Goal: Transaction & Acquisition: Purchase product/service

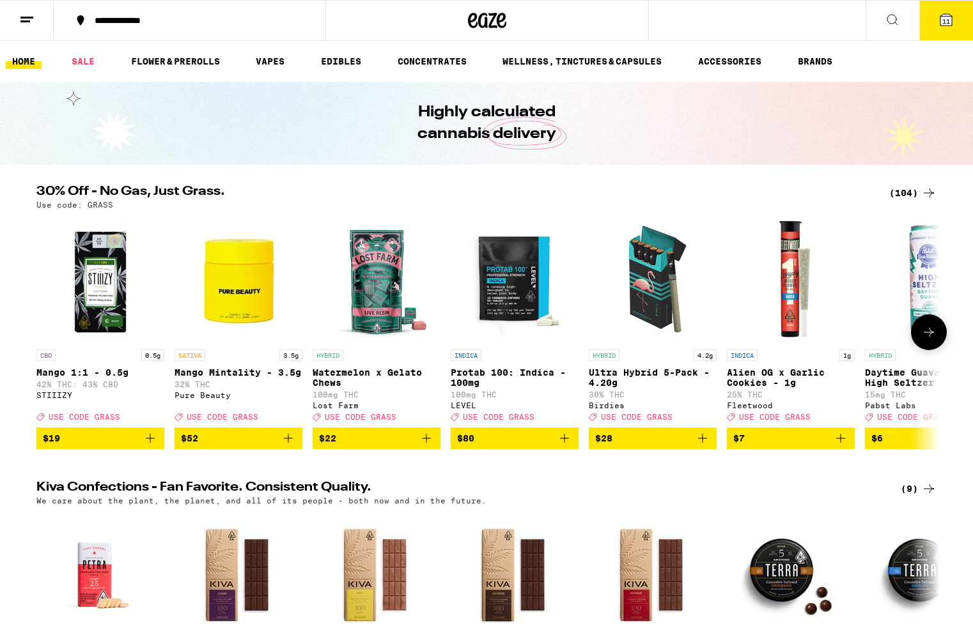
click at [933, 337] on icon at bounding box center [929, 332] width 10 height 9
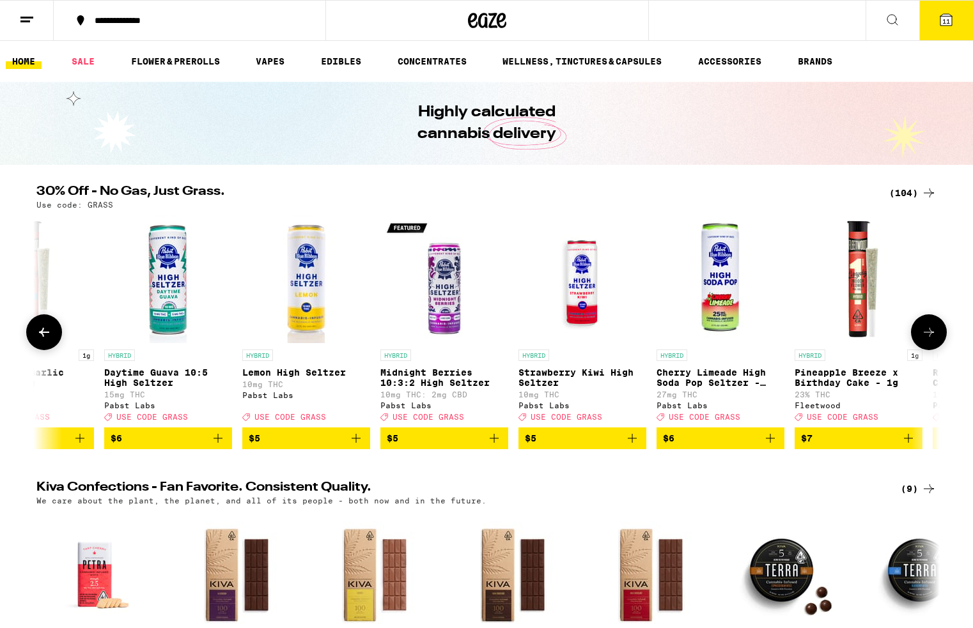
click at [221, 446] on icon "Add to bag" at bounding box center [217, 438] width 15 height 15
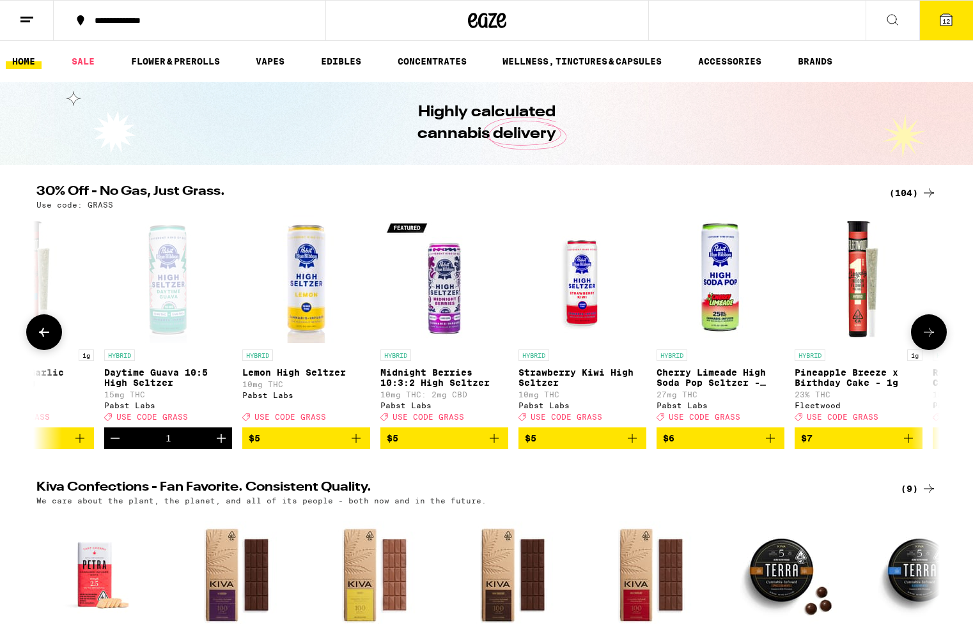
click at [366, 449] on button "$5" at bounding box center [306, 439] width 128 height 22
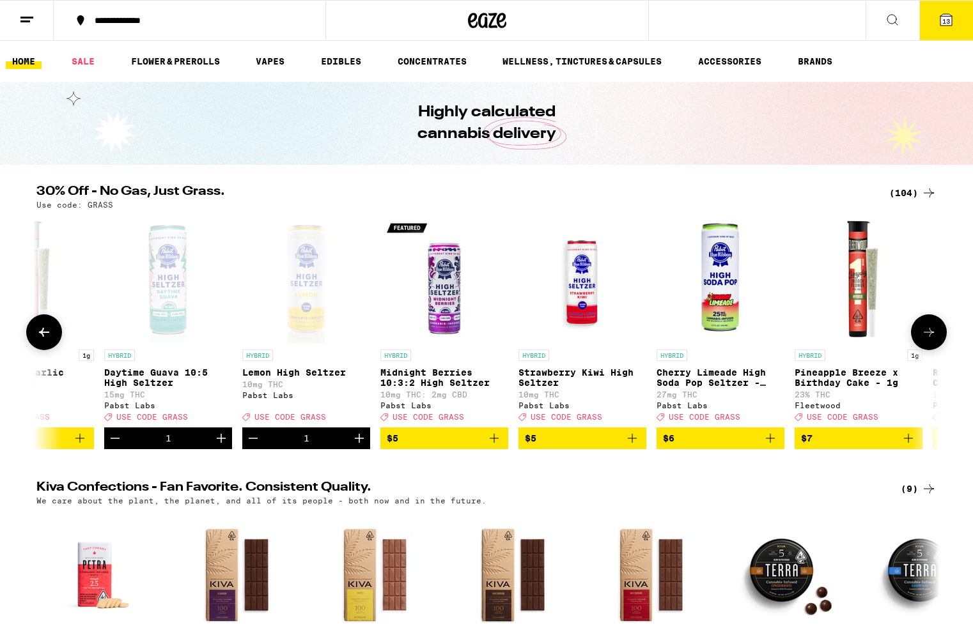
click at [501, 446] on icon "Add to bag" at bounding box center [493, 438] width 15 height 15
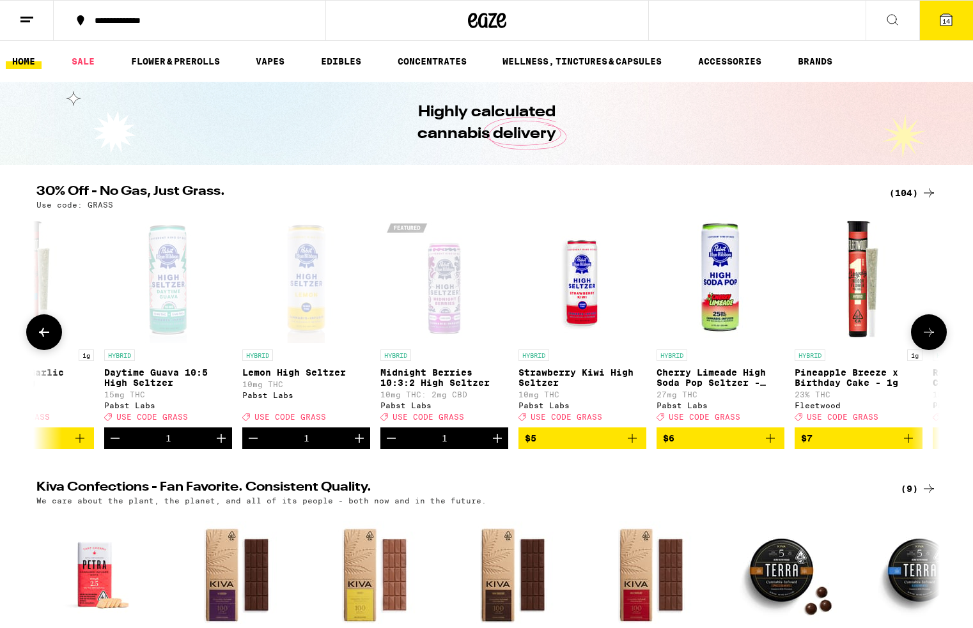
click at [638, 446] on icon "Add to bag" at bounding box center [631, 438] width 15 height 15
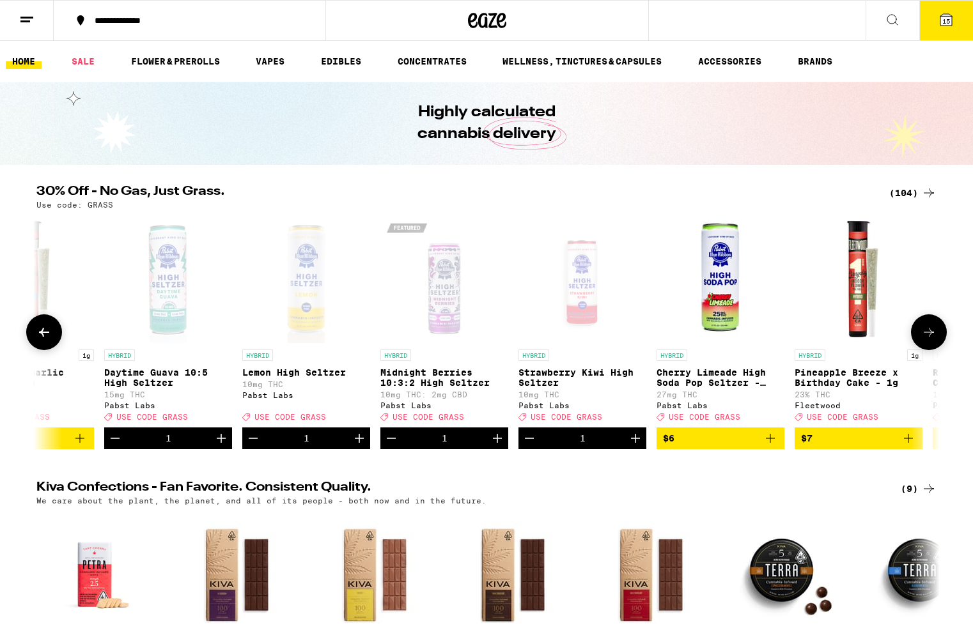
click at [932, 335] on icon at bounding box center [928, 332] width 15 height 15
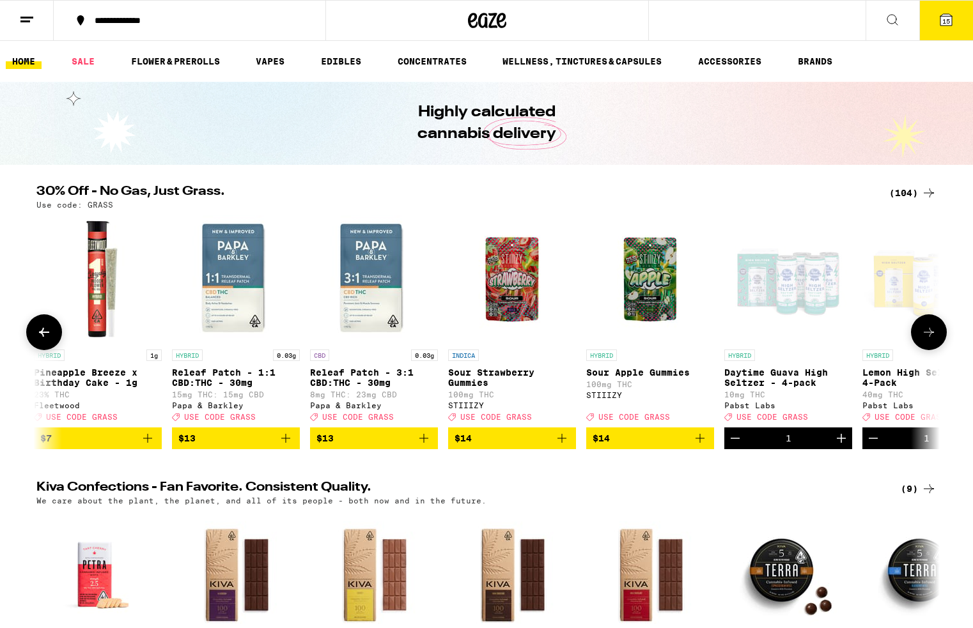
click at [932, 335] on icon at bounding box center [928, 332] width 15 height 15
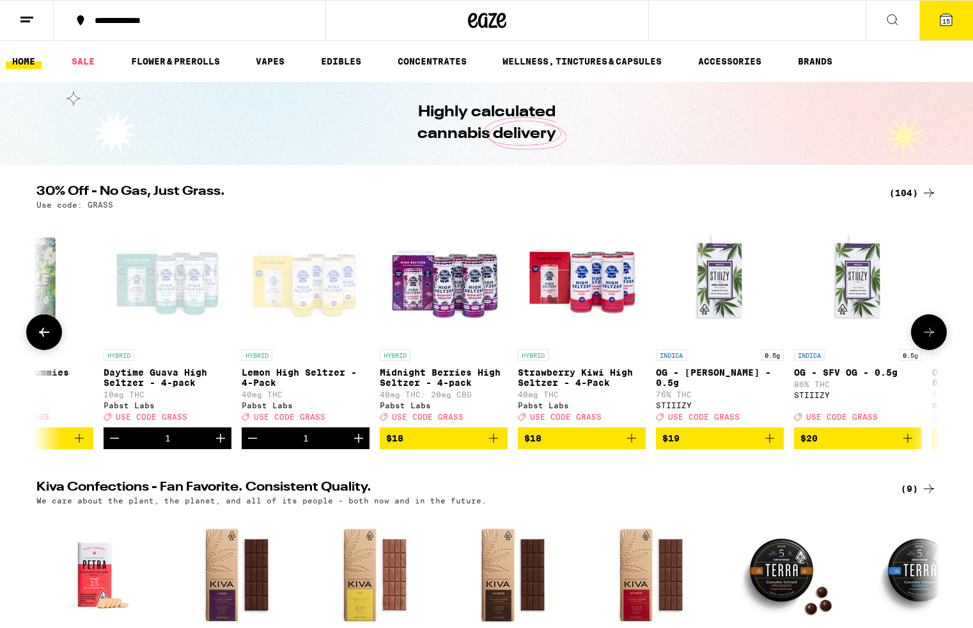
scroll to position [0, 2282]
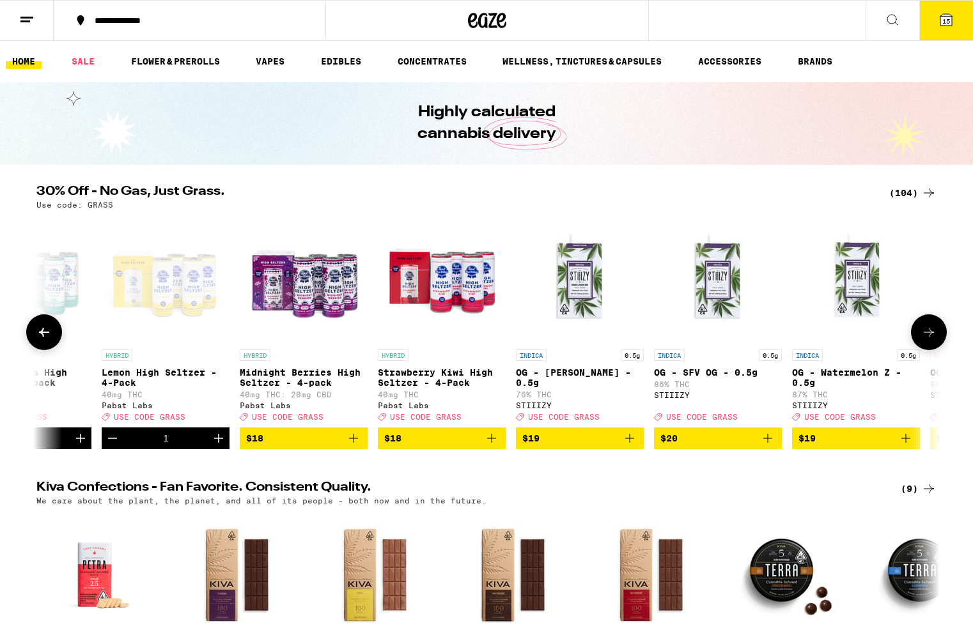
click at [48, 340] on icon at bounding box center [43, 332] width 15 height 15
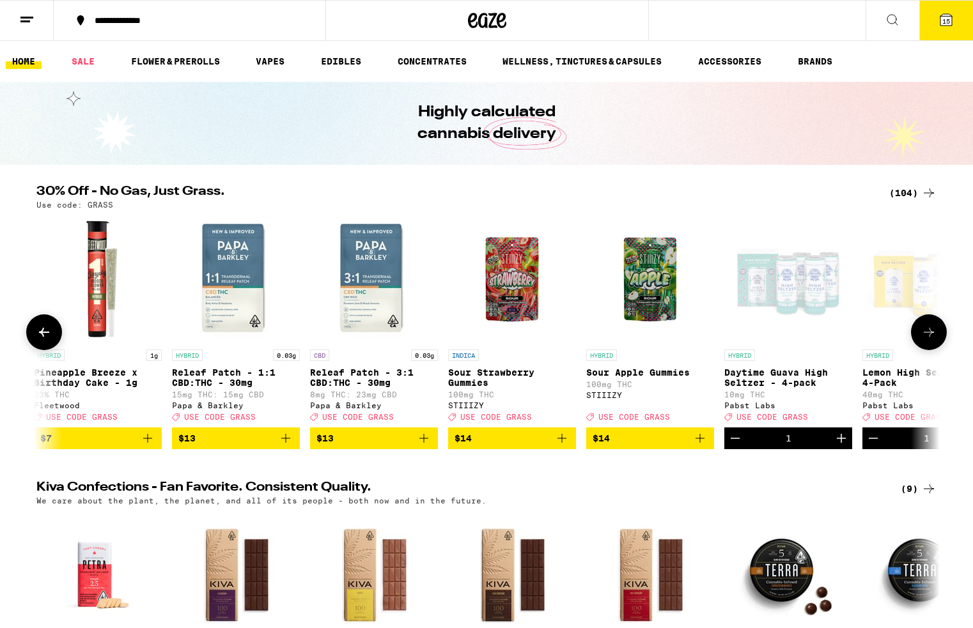
click at [48, 340] on icon at bounding box center [43, 332] width 15 height 15
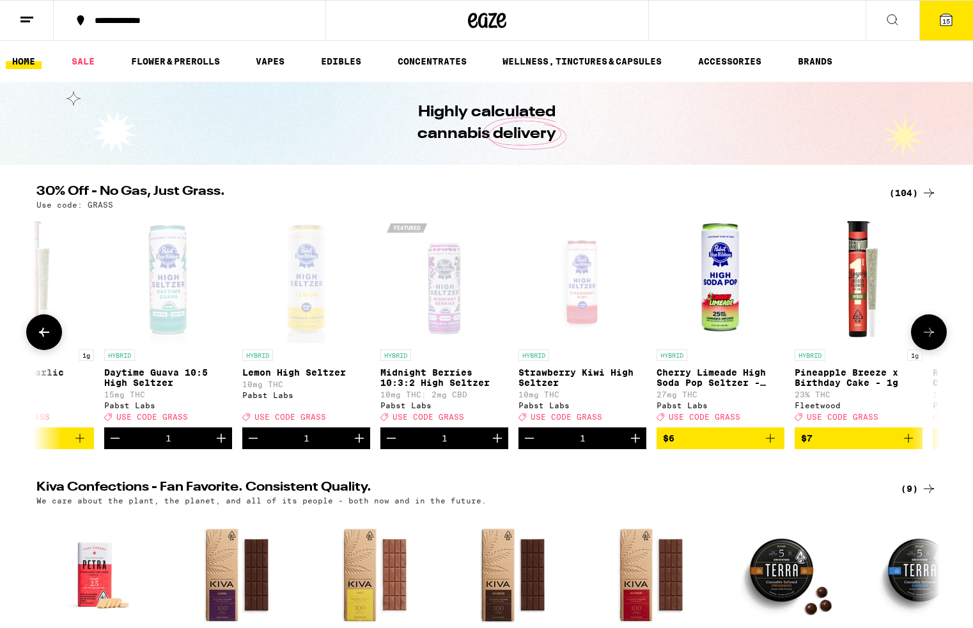
drag, startPoint x: 48, startPoint y: 343, endPoint x: 149, endPoint y: 351, distance: 101.3
click at [149, 351] on div "CBD 0.5g Mango 1:1 - 0.5g 42% THC: 43% CBD STIIIZY Deal Created with Sketch. US…" at bounding box center [486, 332] width 920 height 234
click at [118, 446] on icon "Decrement" at bounding box center [114, 438] width 15 height 15
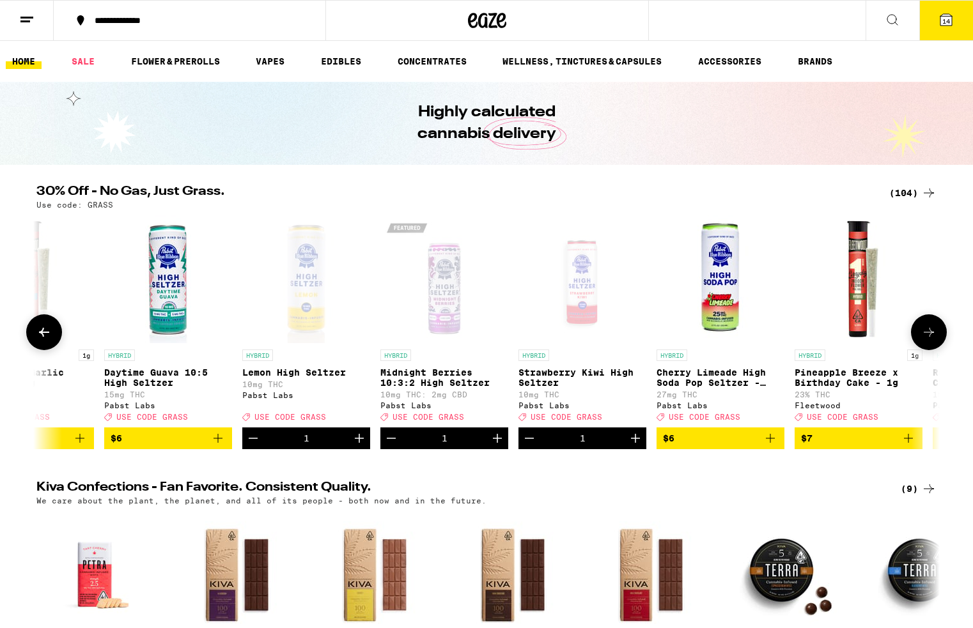
click at [254, 446] on icon "Decrement" at bounding box center [252, 438] width 15 height 15
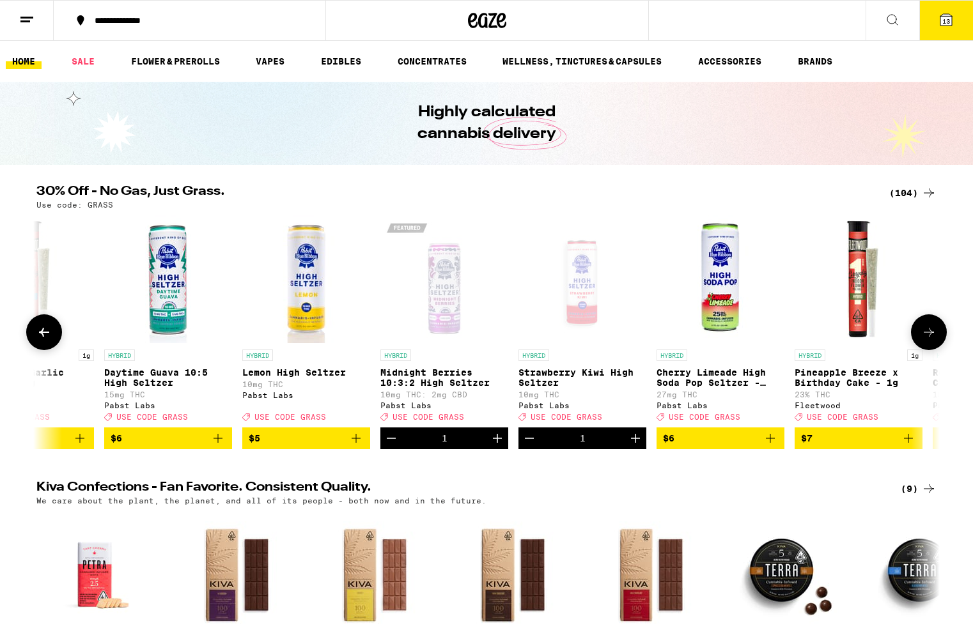
click at [395, 446] on icon "Decrement" at bounding box center [391, 438] width 15 height 15
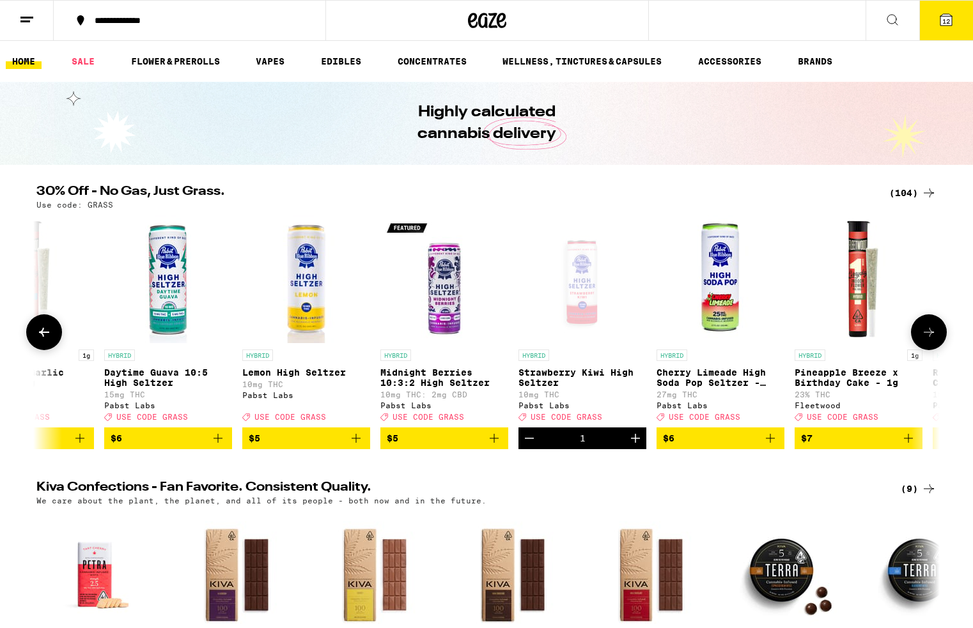
click at [533, 446] on icon "Decrement" at bounding box center [529, 438] width 15 height 15
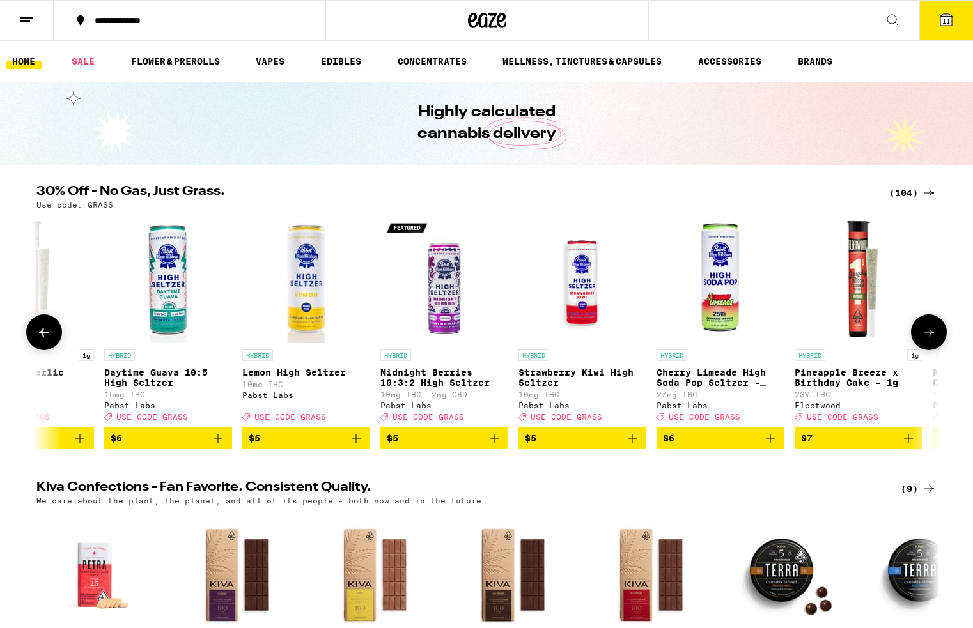
click at [936, 340] on icon at bounding box center [928, 332] width 15 height 15
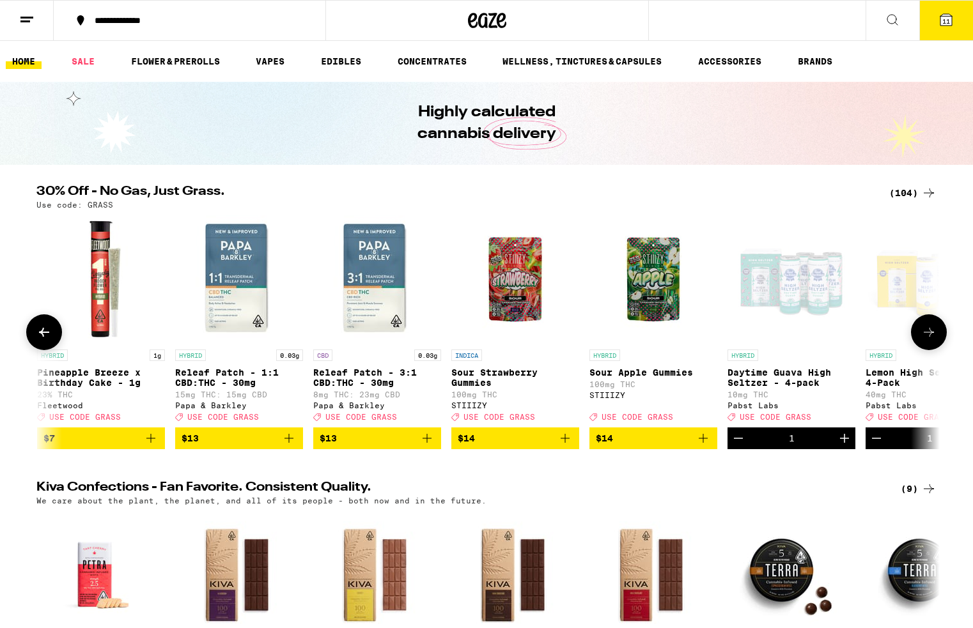
scroll to position [0, 1521]
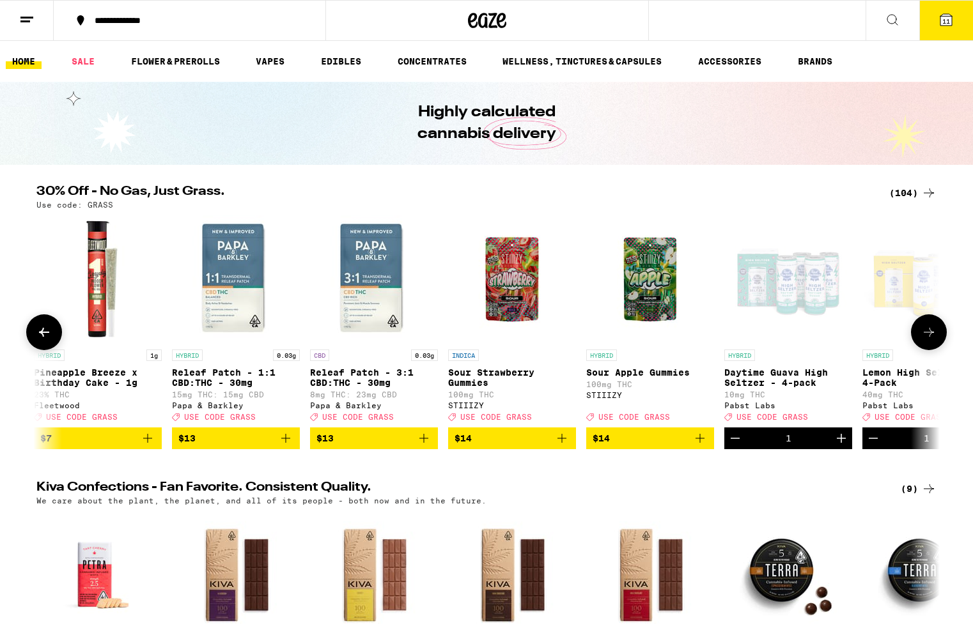
click at [928, 340] on icon at bounding box center [928, 332] width 15 height 15
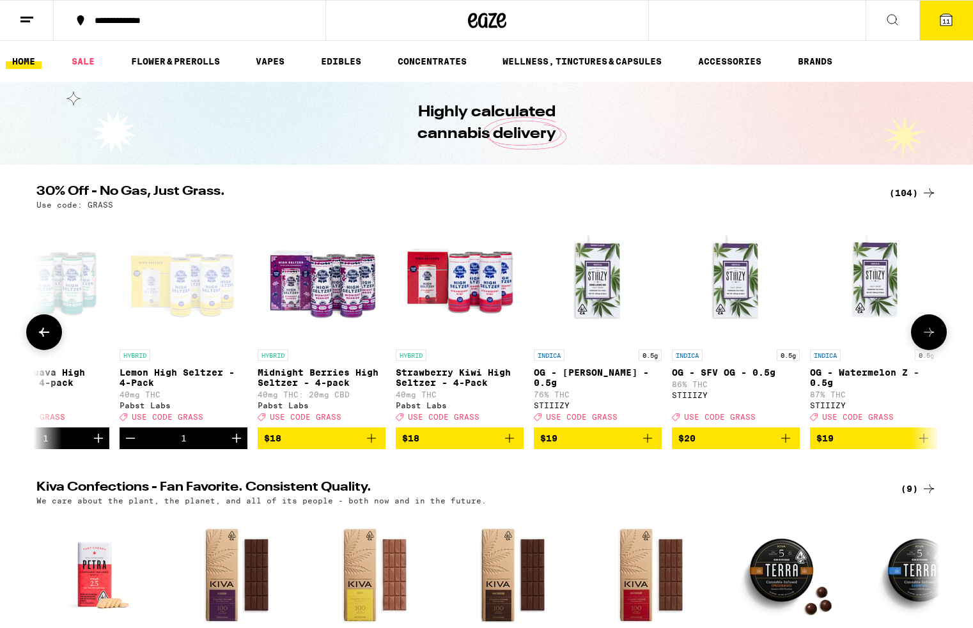
scroll to position [0, 2282]
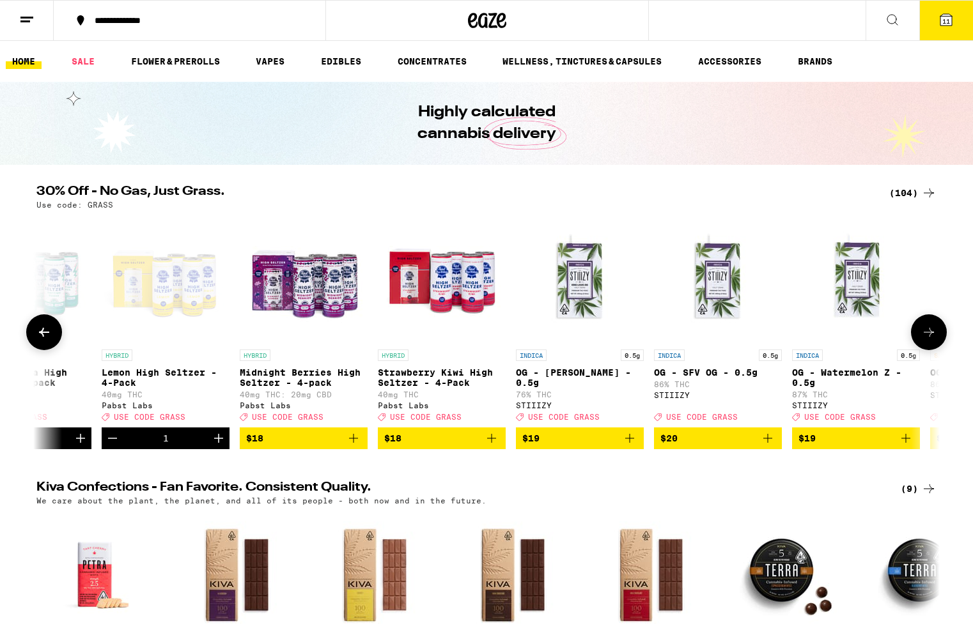
click at [357, 446] on icon "Add to bag" at bounding box center [353, 438] width 15 height 15
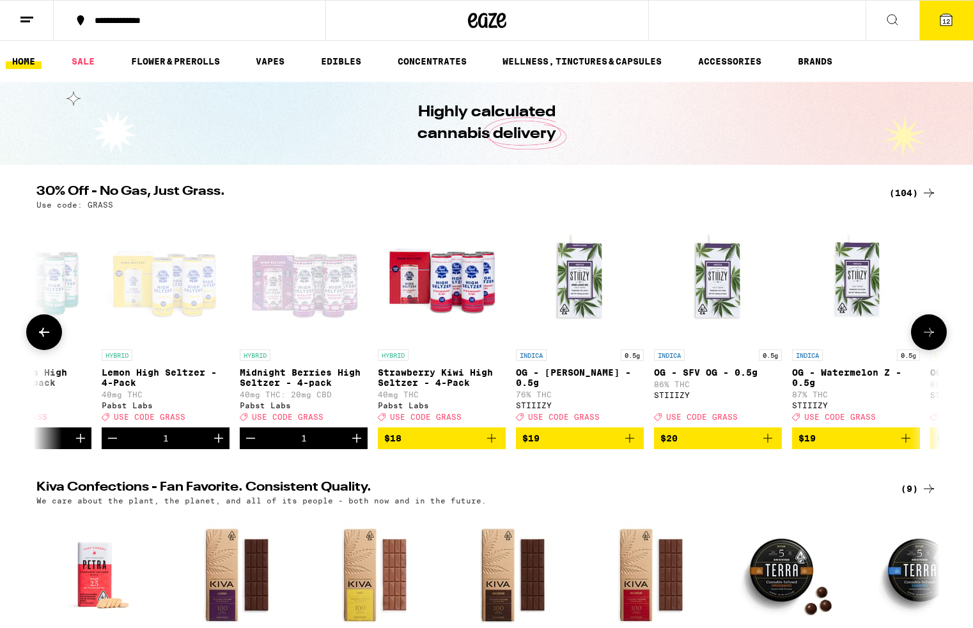
click at [494, 446] on icon "Add to bag" at bounding box center [491, 438] width 15 height 15
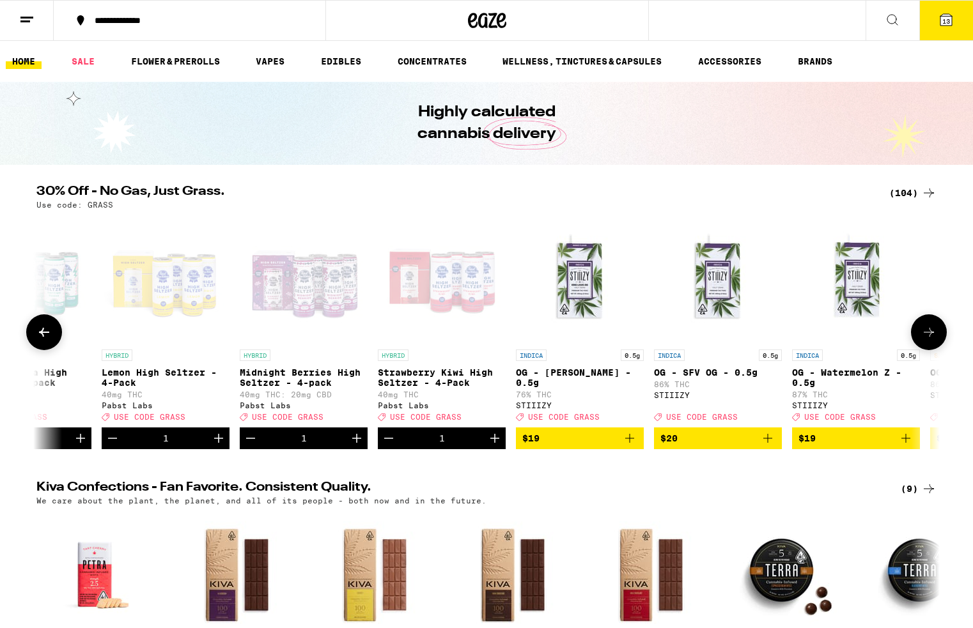
click at [929, 350] on button at bounding box center [929, 332] width 36 height 36
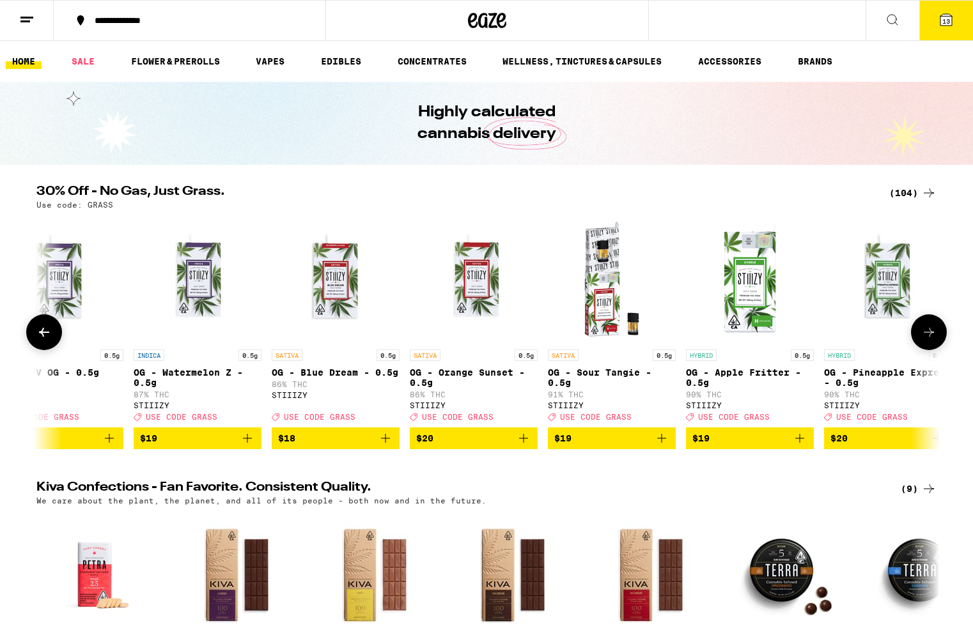
scroll to position [0, 3043]
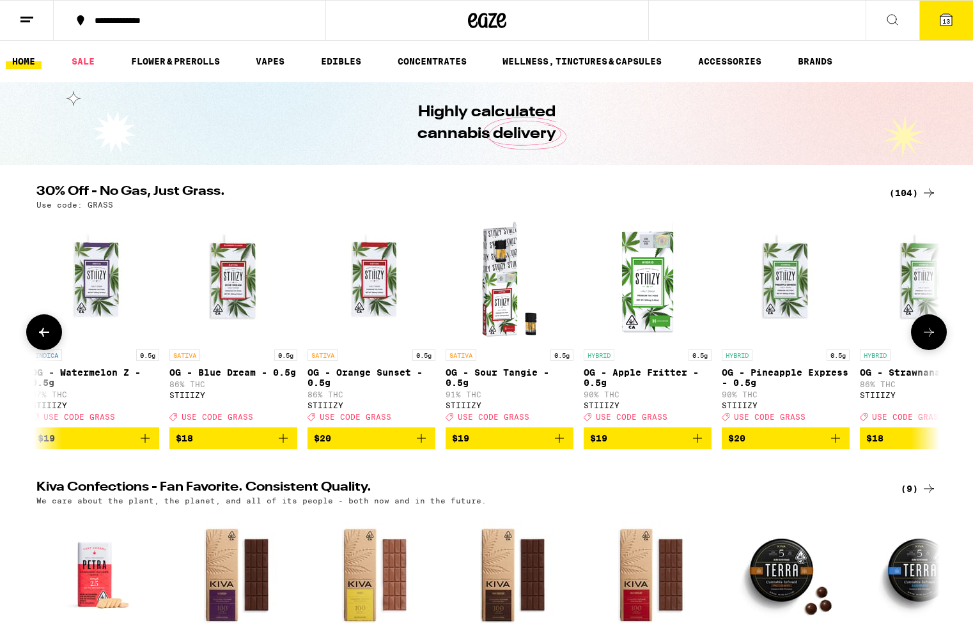
click at [929, 350] on button at bounding box center [929, 332] width 36 height 36
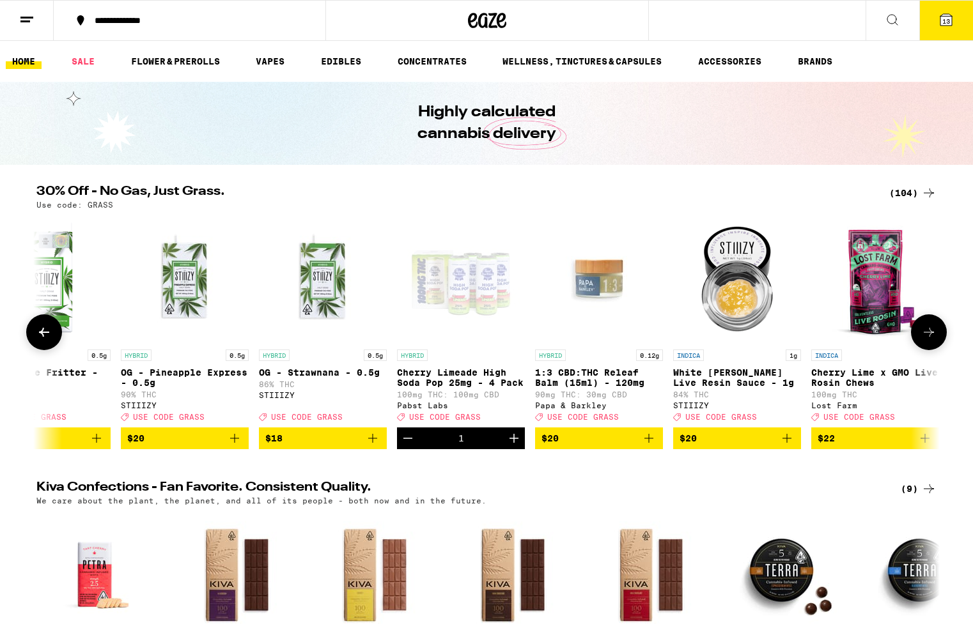
scroll to position [0, 3803]
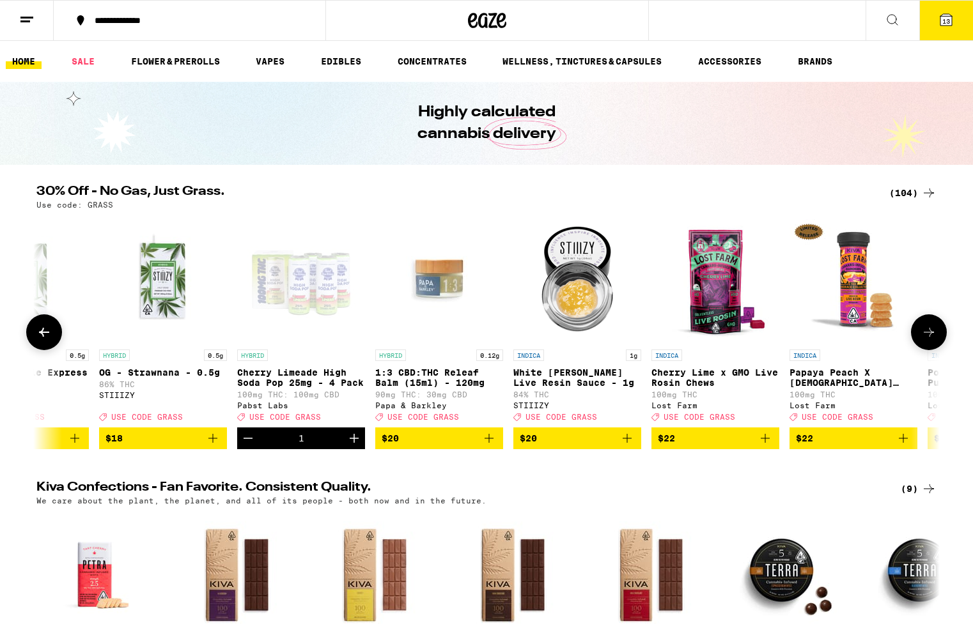
click at [248, 446] on icon "Decrement" at bounding box center [247, 438] width 15 height 15
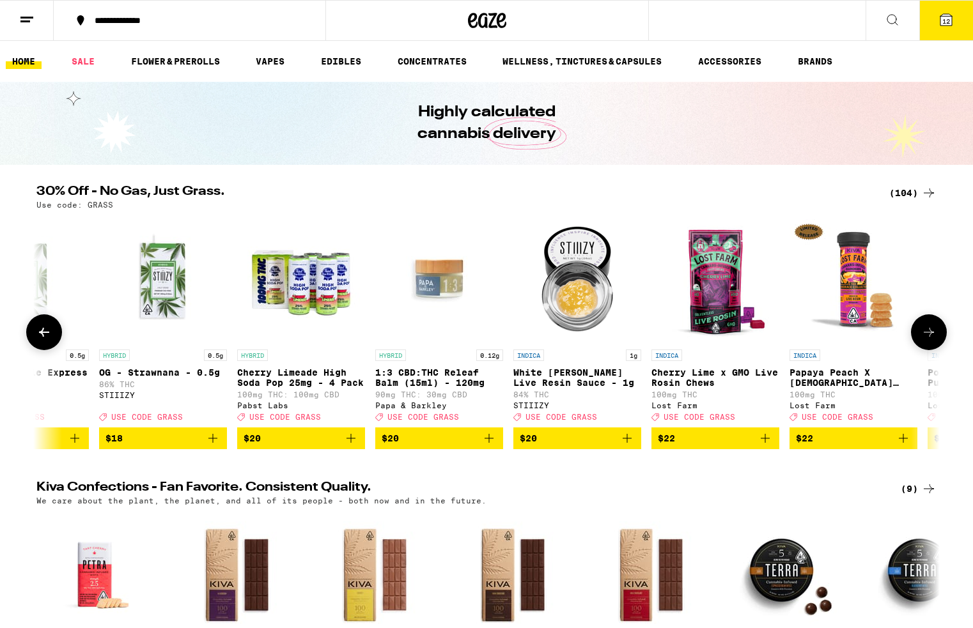
click at [905, 443] on icon "Add to bag" at bounding box center [903, 438] width 9 height 9
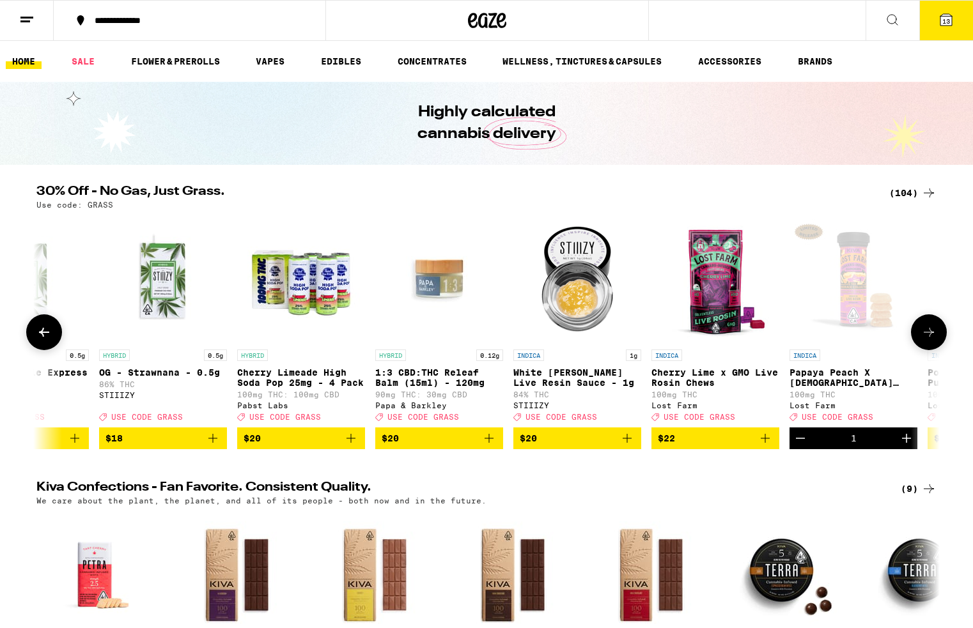
click at [931, 340] on icon at bounding box center [928, 332] width 15 height 15
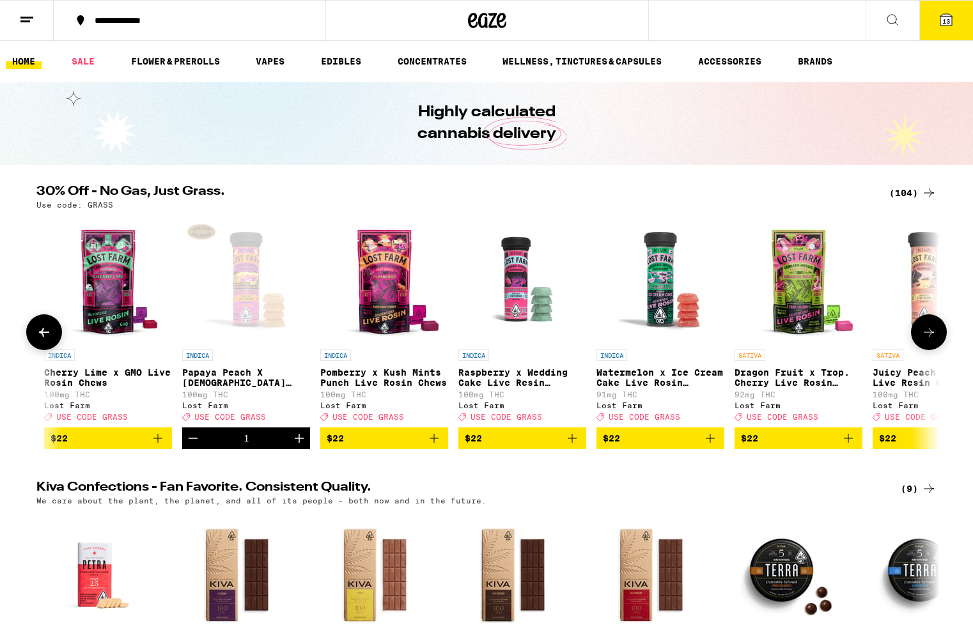
scroll to position [0, 4564]
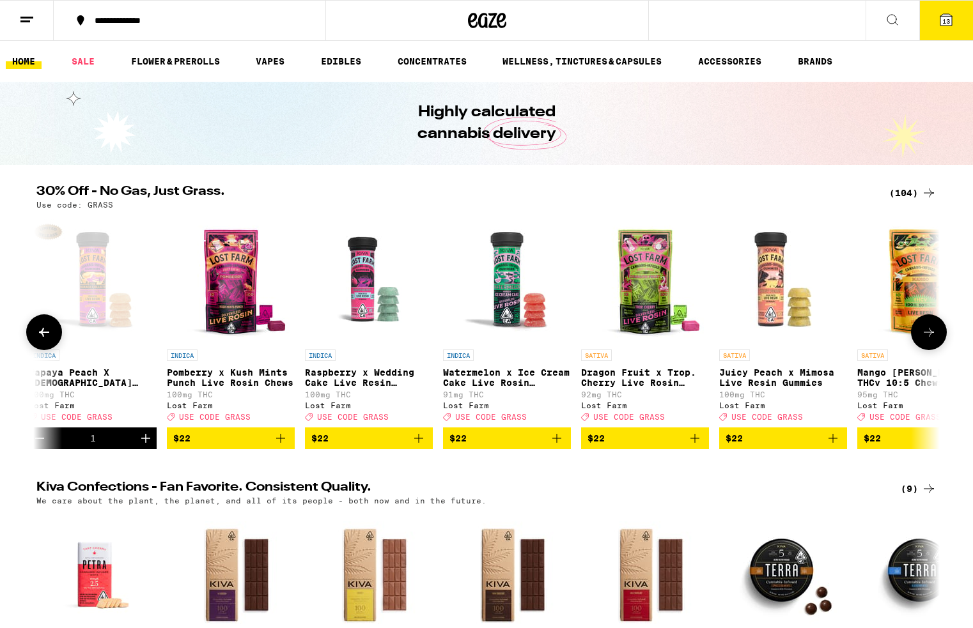
click at [423, 445] on icon "Add to bag" at bounding box center [418, 438] width 15 height 15
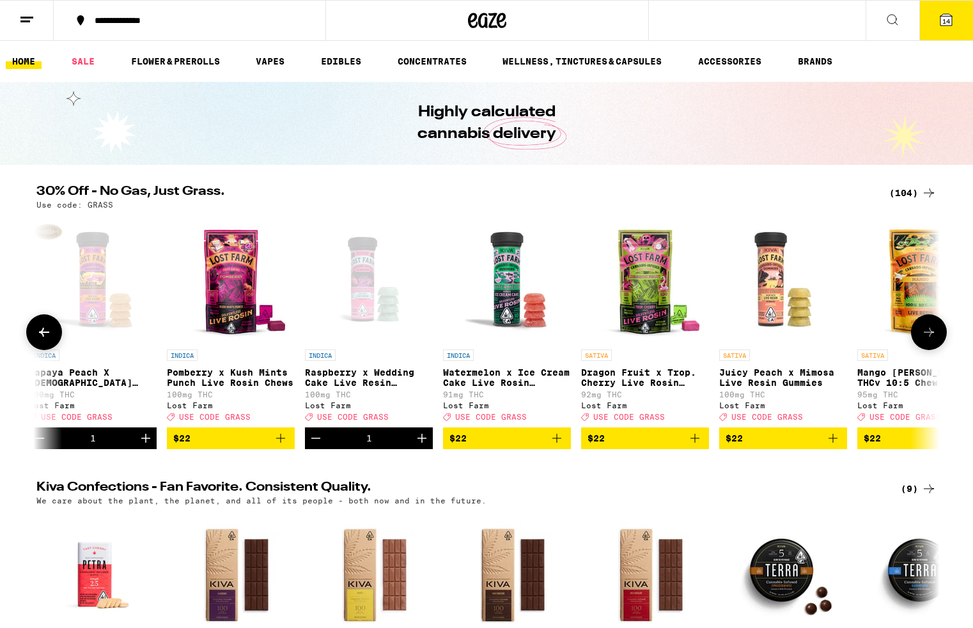
click at [562, 446] on icon "Add to bag" at bounding box center [556, 438] width 15 height 15
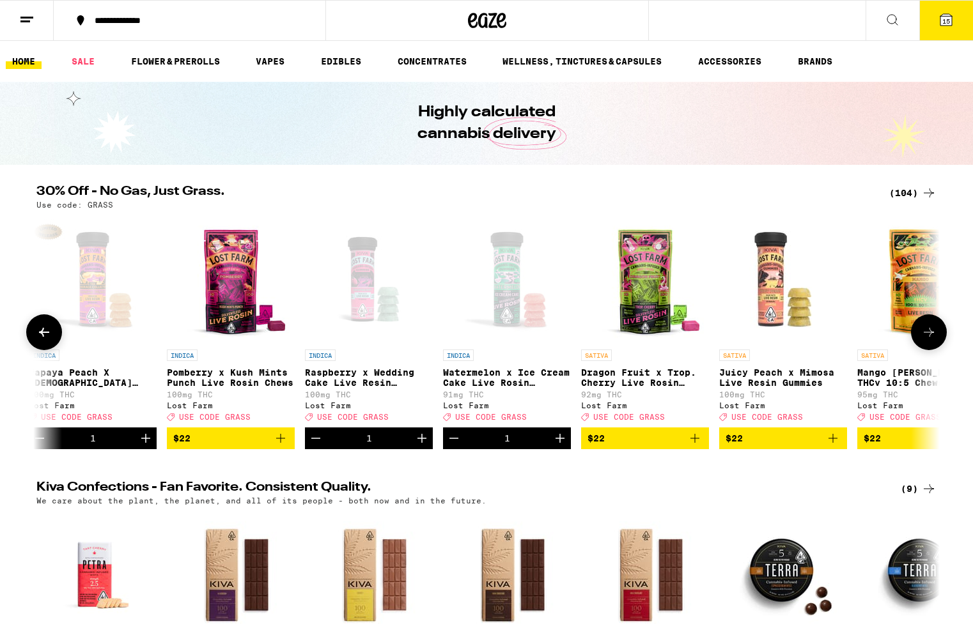
click at [830, 446] on icon "Add to bag" at bounding box center [832, 438] width 15 height 15
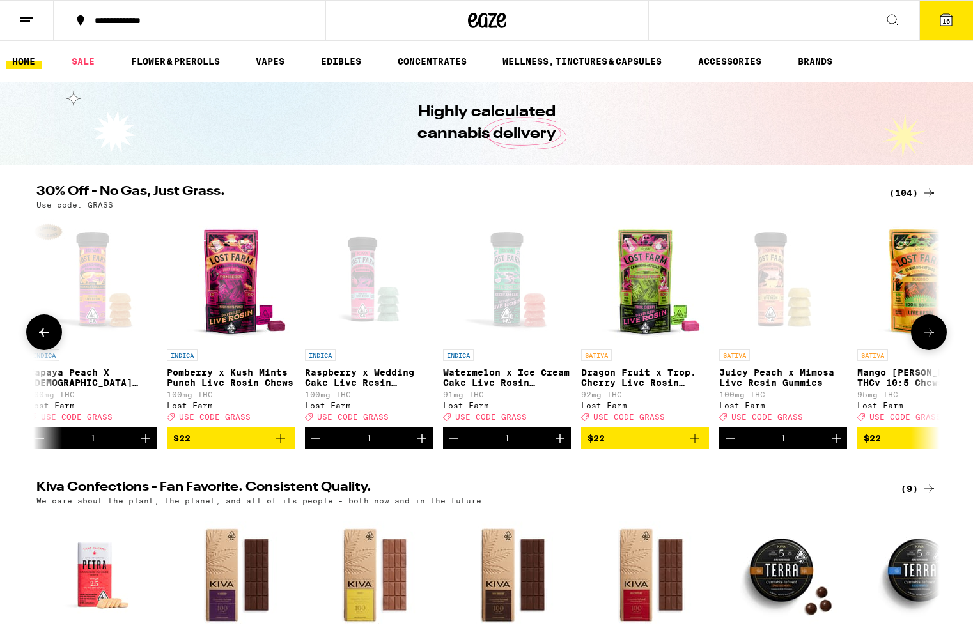
click at [918, 338] on button at bounding box center [929, 332] width 36 height 36
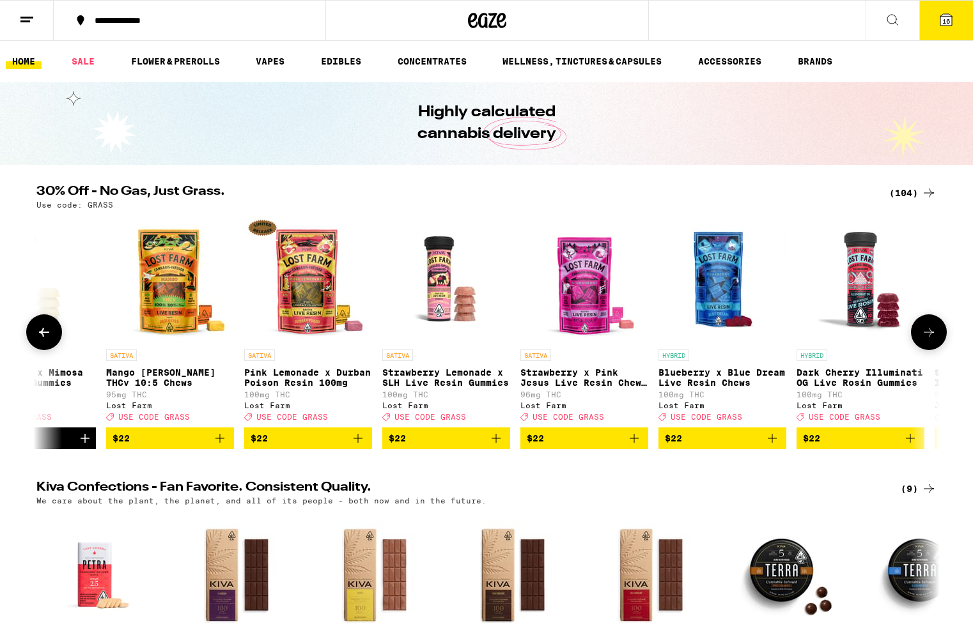
scroll to position [0, 5324]
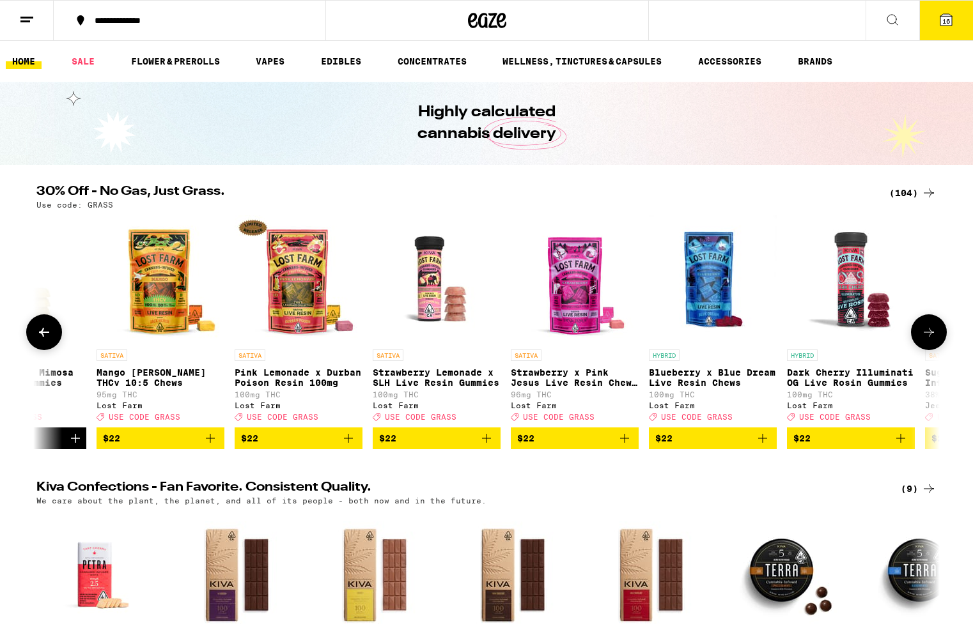
click at [899, 446] on icon "Add to bag" at bounding box center [900, 438] width 15 height 15
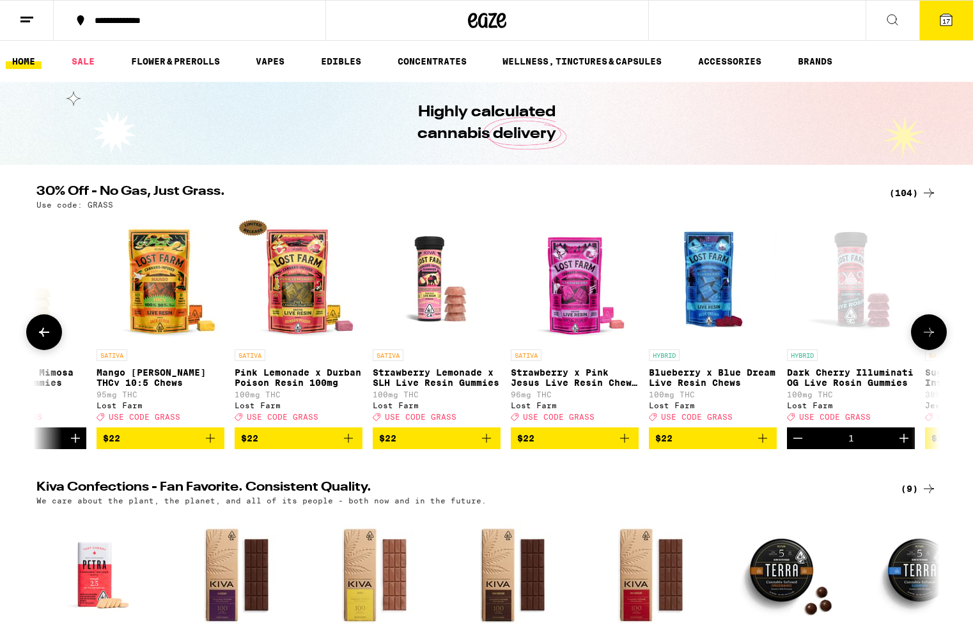
click at [938, 341] on button at bounding box center [929, 332] width 36 height 36
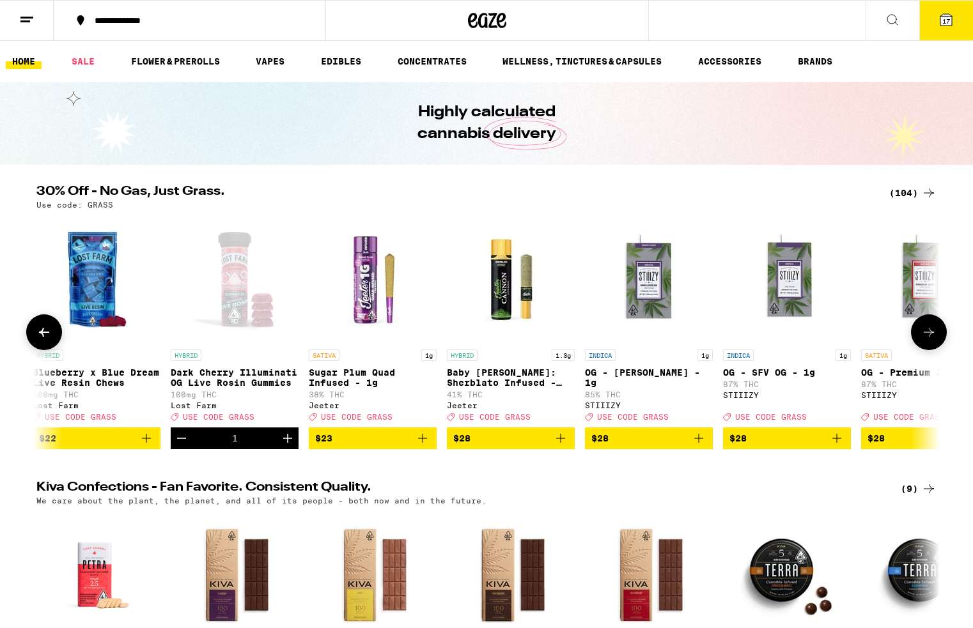
scroll to position [0, 6085]
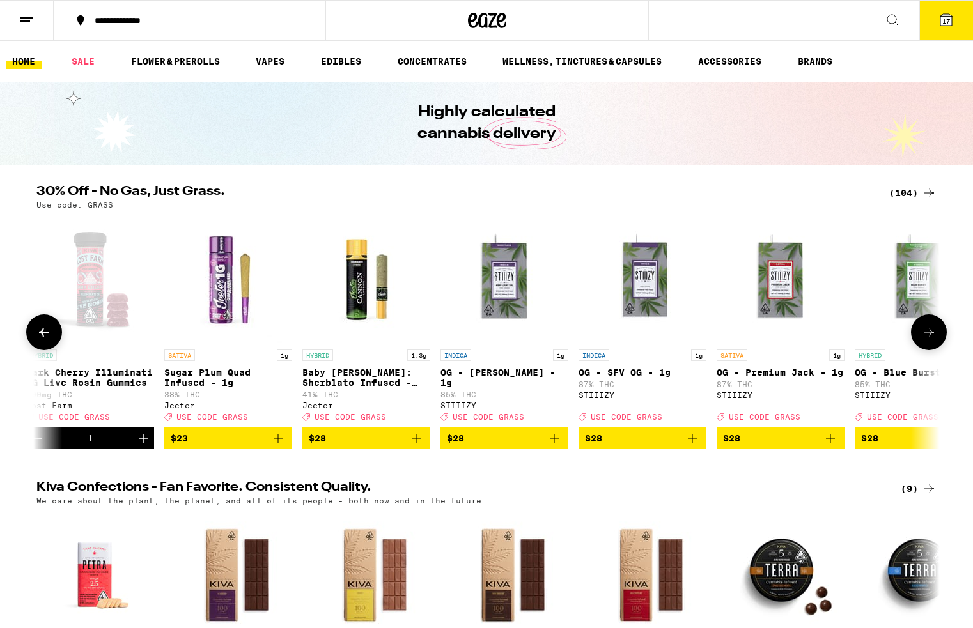
click at [416, 443] on icon "Add to bag" at bounding box center [416, 438] width 9 height 9
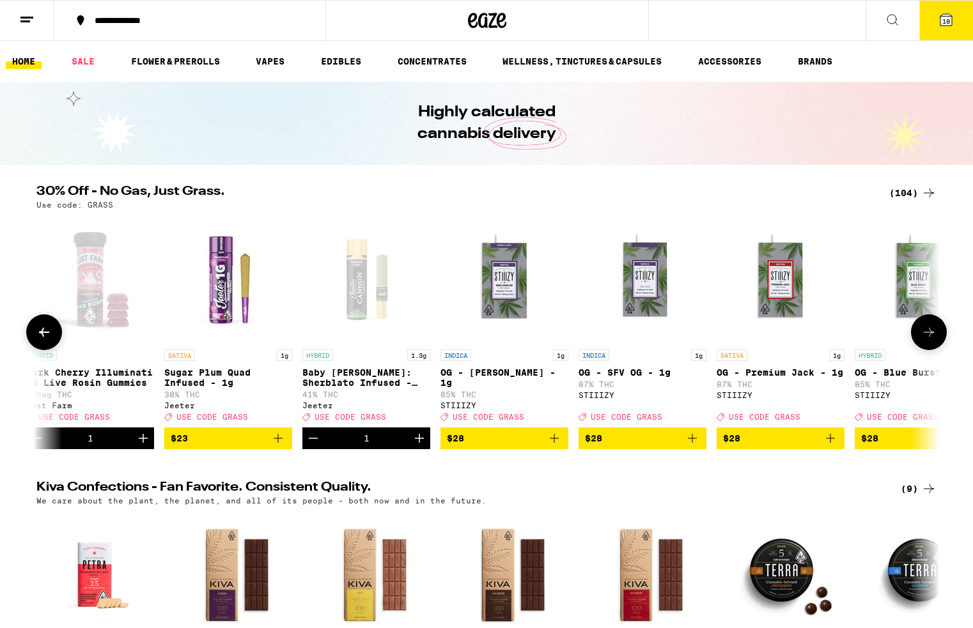
click at [920, 337] on button at bounding box center [929, 332] width 36 height 36
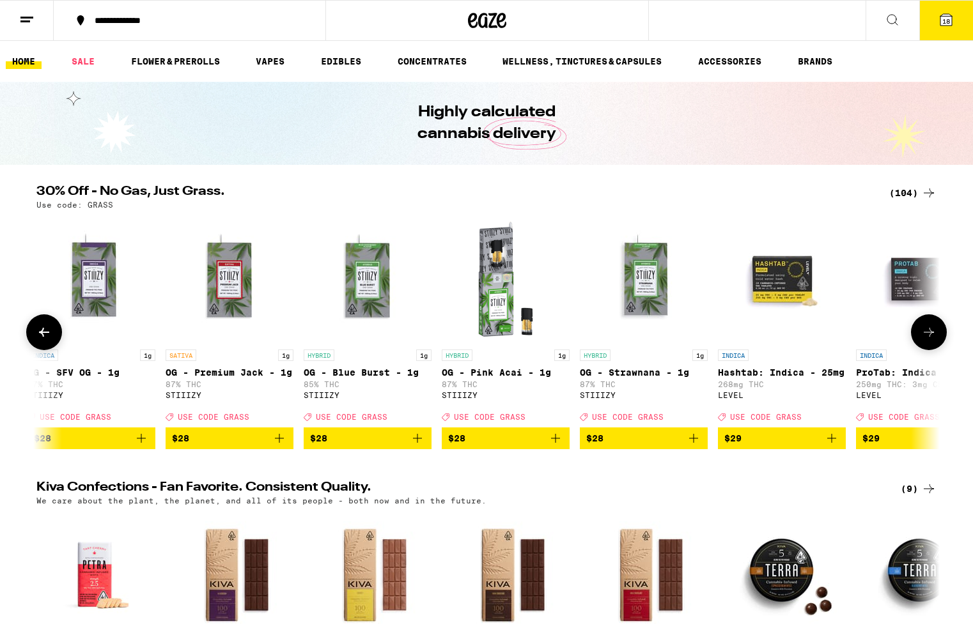
scroll to position [0, 6846]
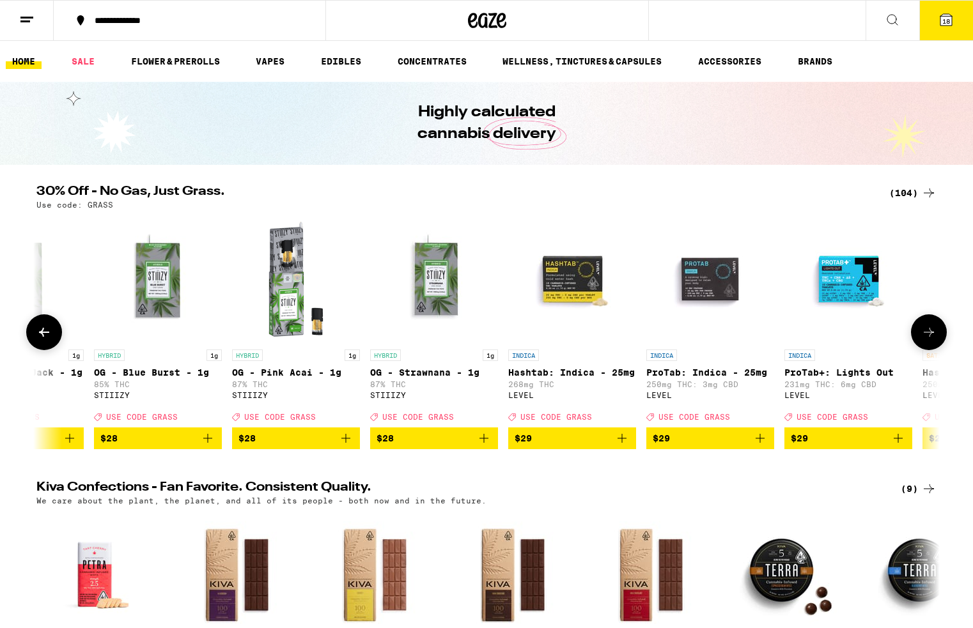
click at [924, 337] on icon at bounding box center [928, 332] width 15 height 15
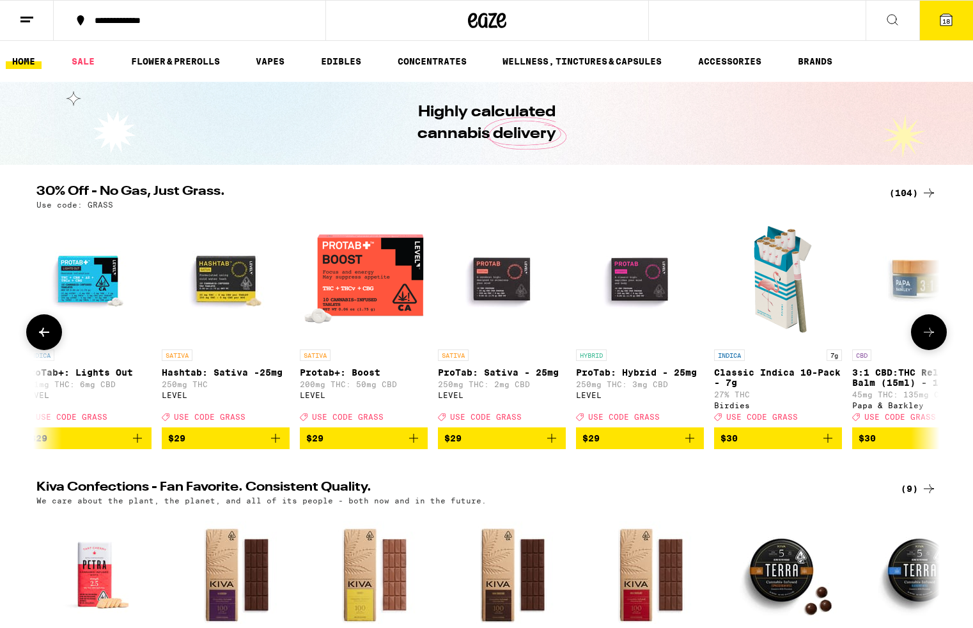
click at [924, 337] on icon at bounding box center [928, 332] width 15 height 15
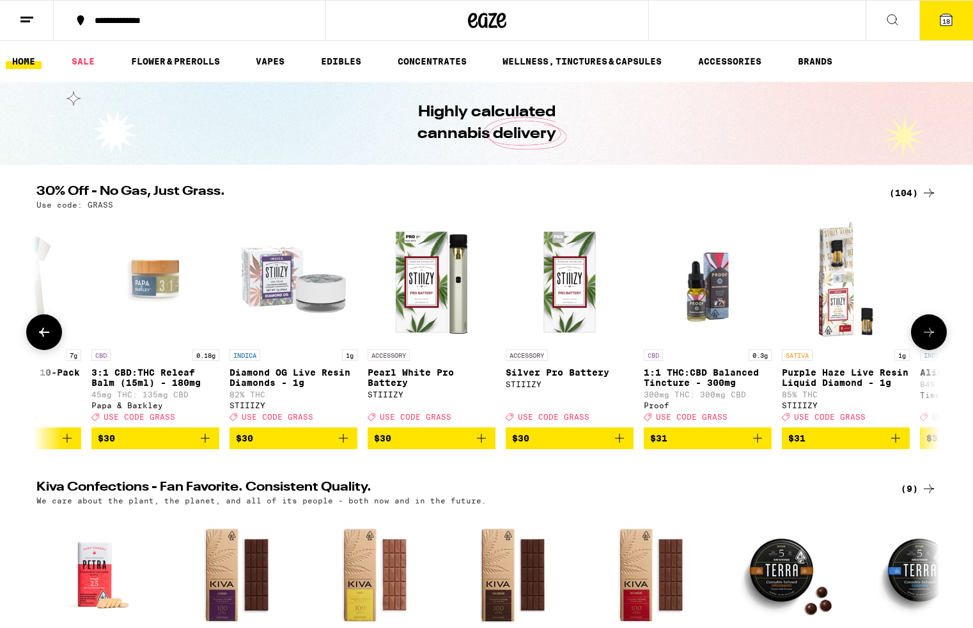
click at [924, 337] on icon at bounding box center [928, 332] width 15 height 15
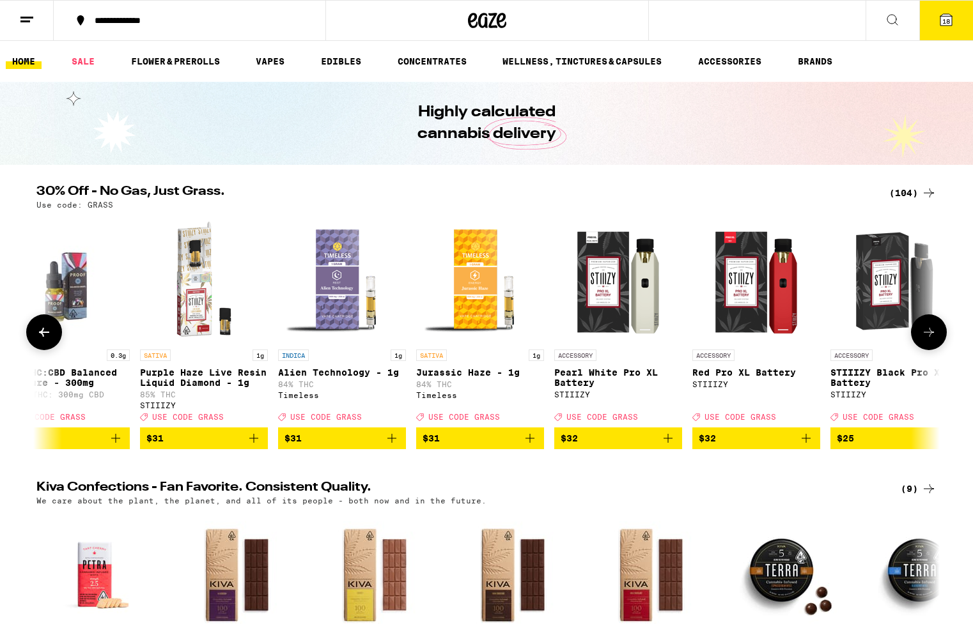
scroll to position [0, 9128]
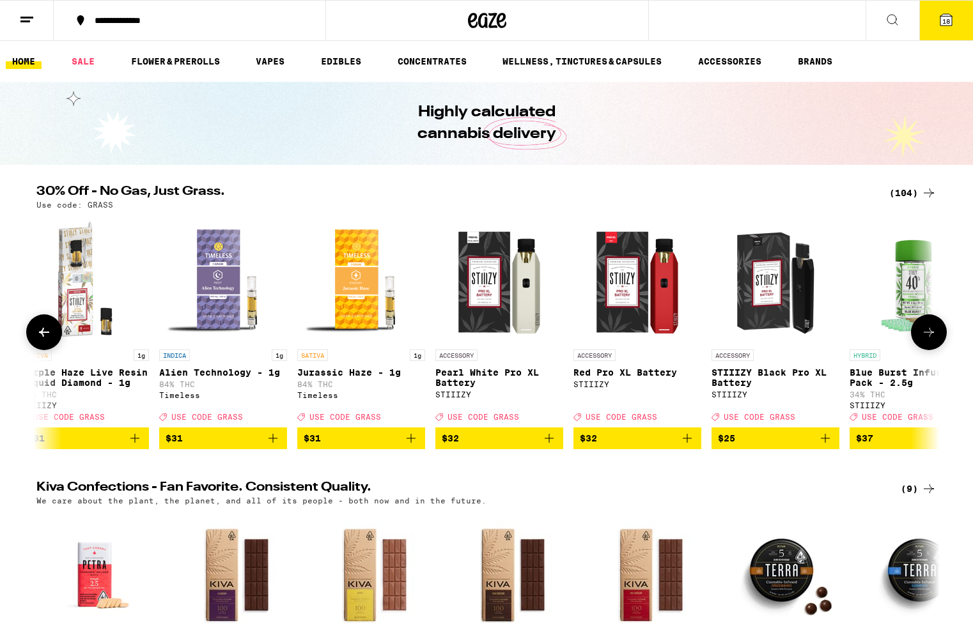
click at [924, 337] on icon at bounding box center [928, 332] width 15 height 15
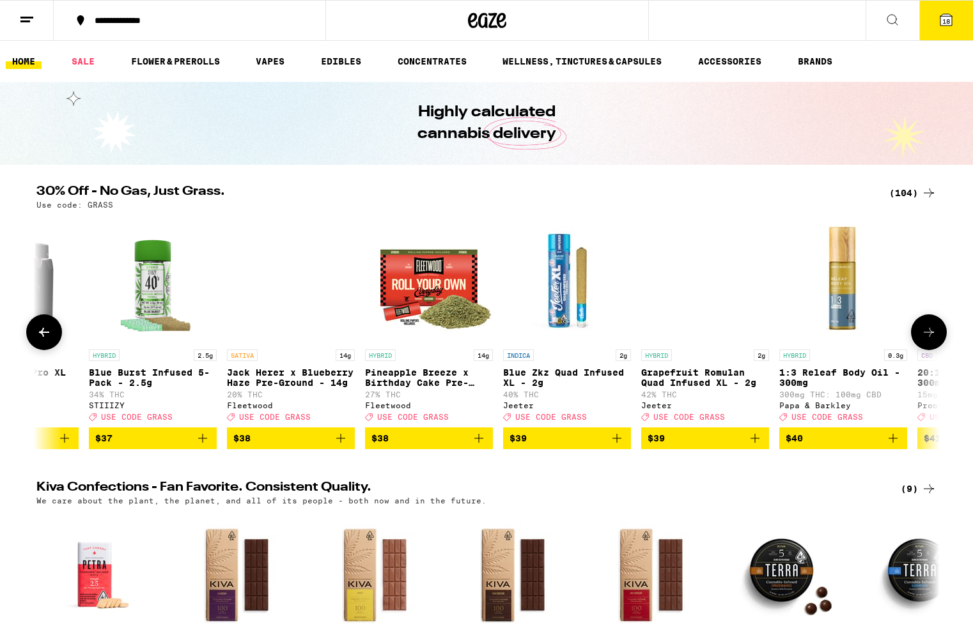
click at [924, 337] on icon at bounding box center [928, 332] width 15 height 15
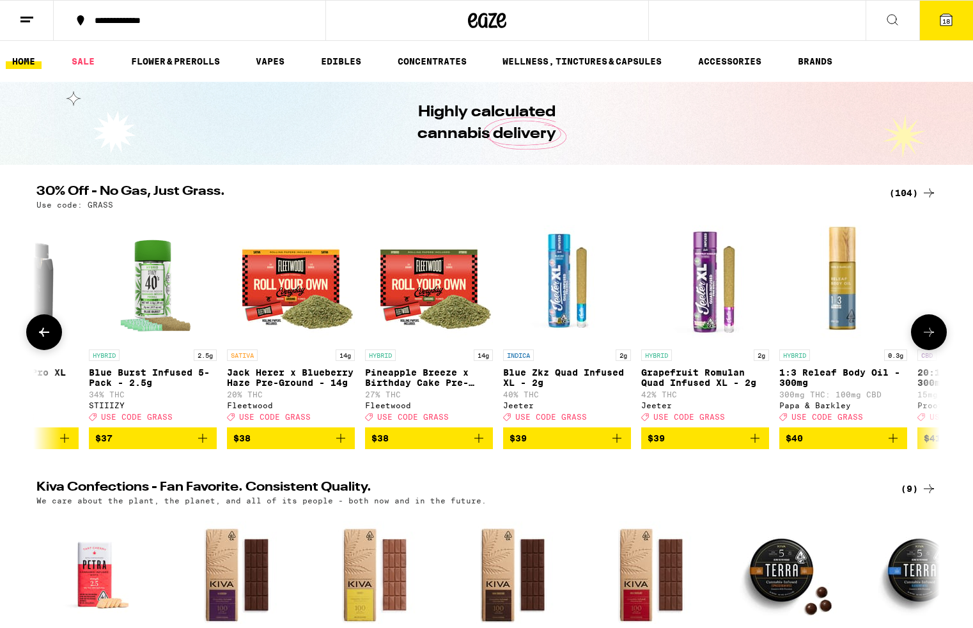
scroll to position [0, 10649]
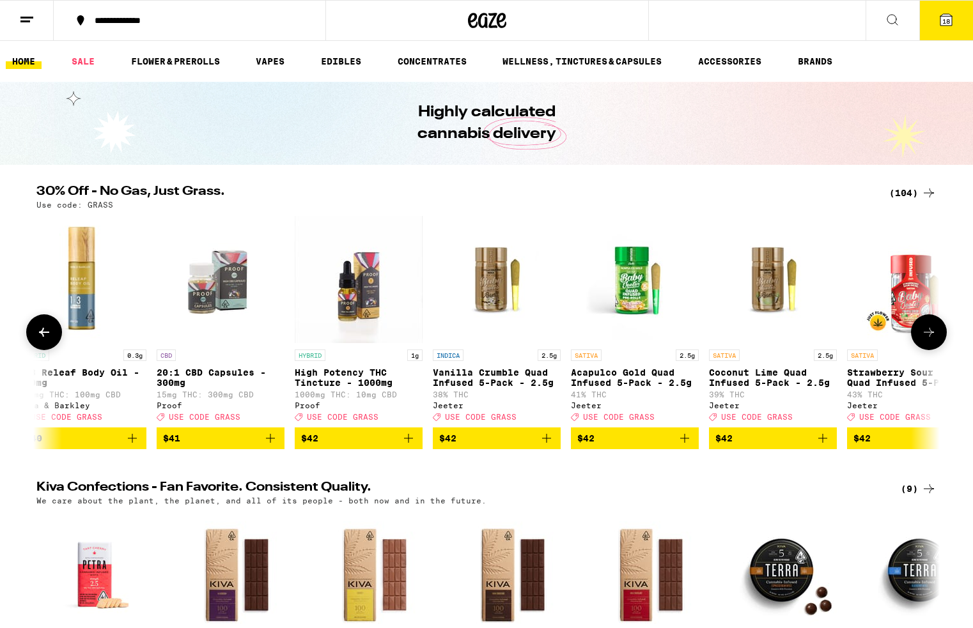
click at [924, 337] on icon at bounding box center [928, 332] width 15 height 15
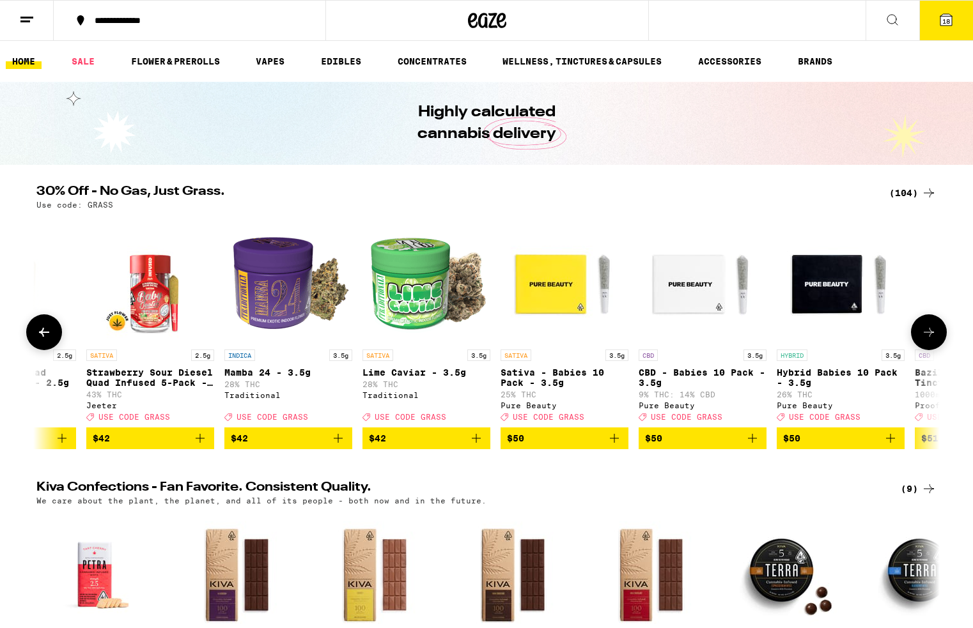
click at [50, 339] on icon at bounding box center [43, 332] width 15 height 15
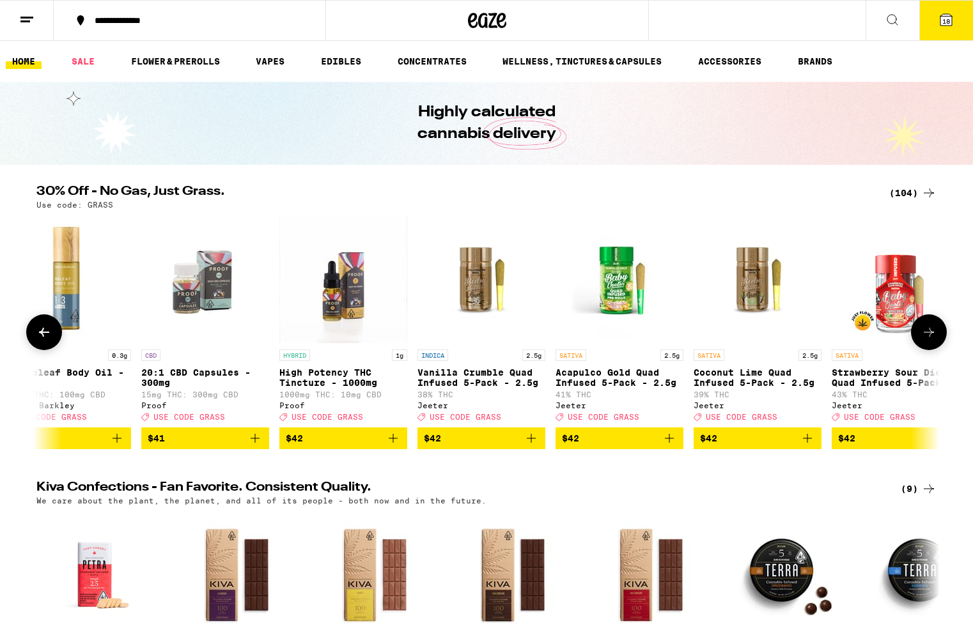
scroll to position [0, 10649]
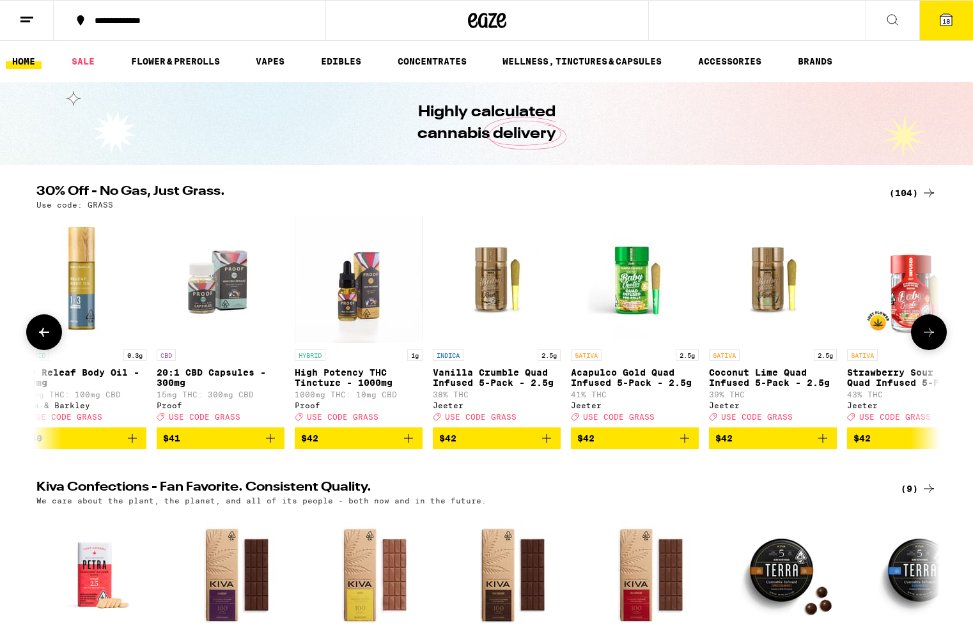
click at [498, 293] on img "Open page for Vanilla Crumble Quad Infused 5-Pack - 2.5g from Jeeter" at bounding box center [497, 279] width 128 height 128
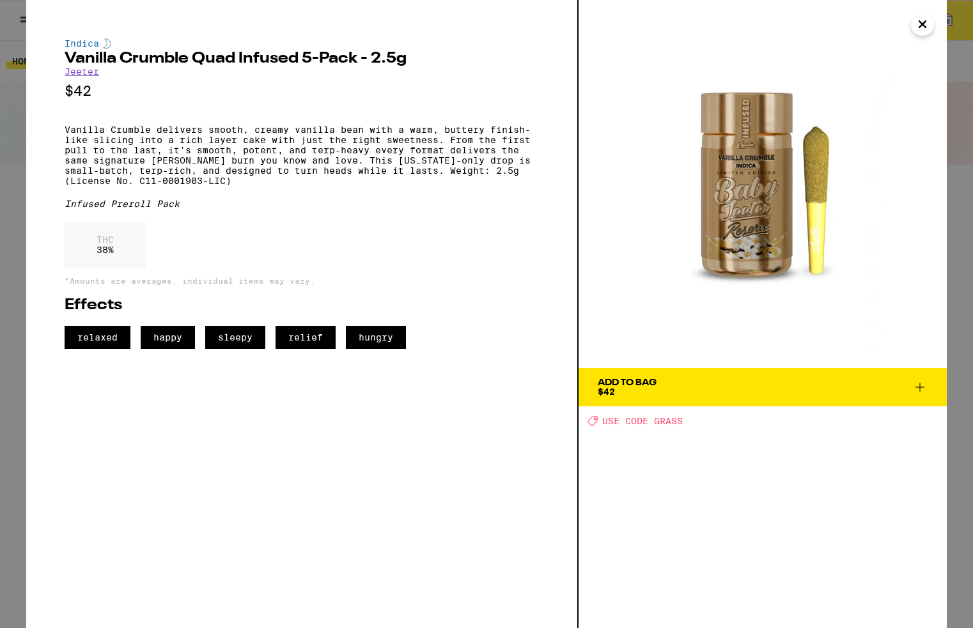
click at [670, 387] on span "Add To Bag $42" at bounding box center [763, 387] width 330 height 18
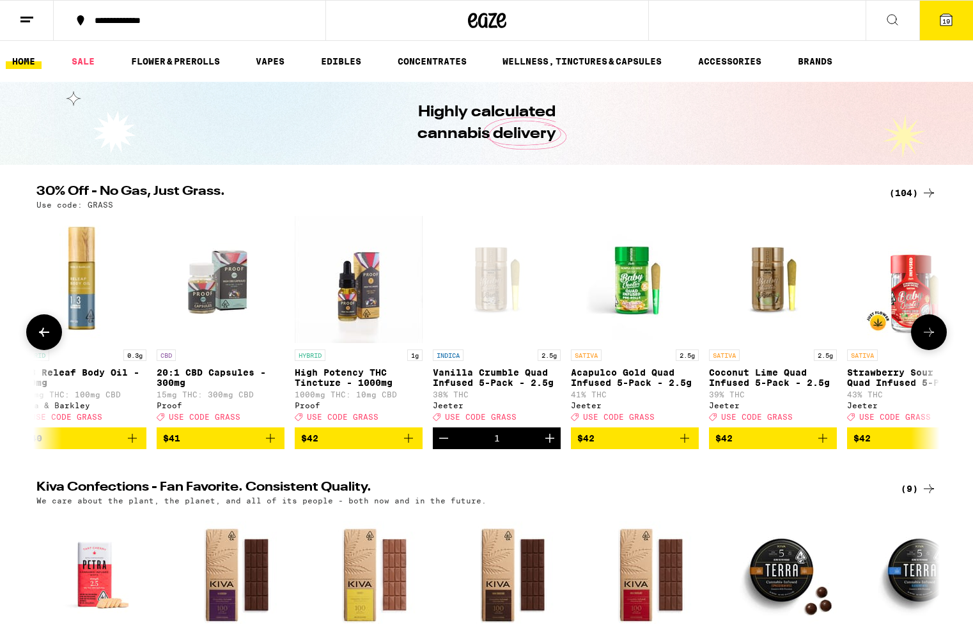
click at [923, 340] on icon at bounding box center [928, 332] width 15 height 15
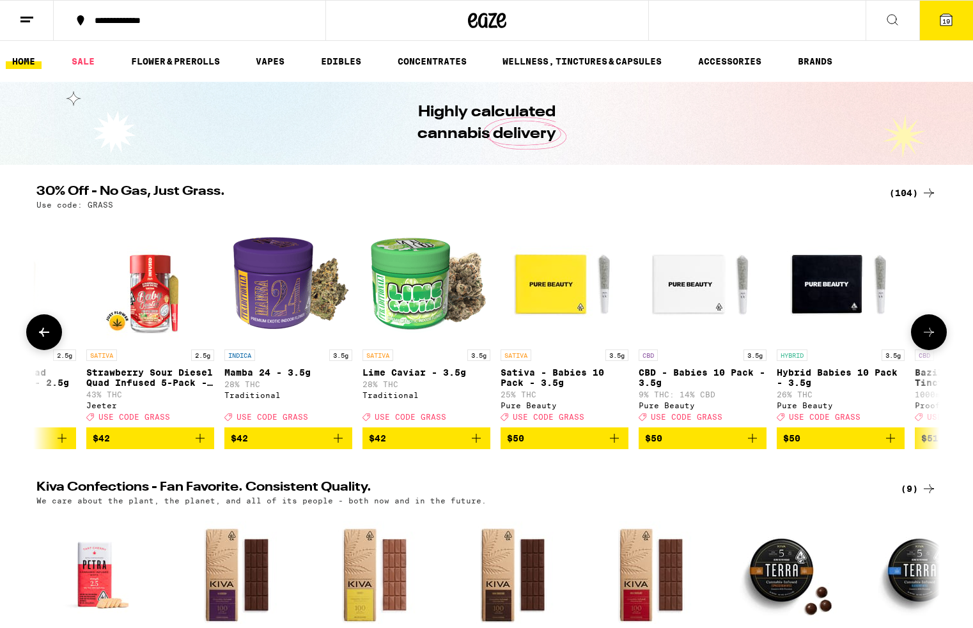
click at [923, 340] on icon at bounding box center [928, 332] width 15 height 15
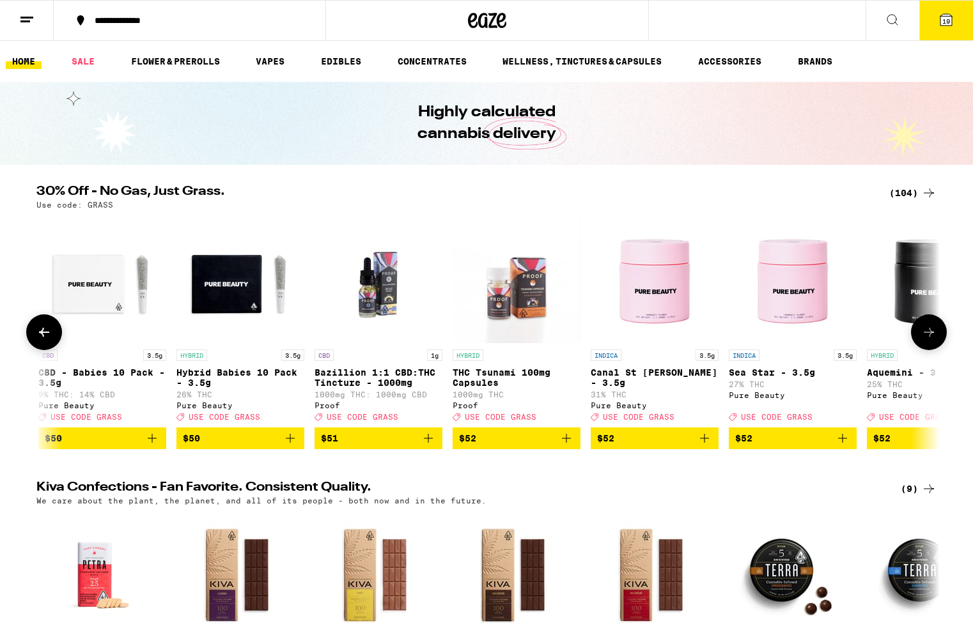
scroll to position [0, 12170]
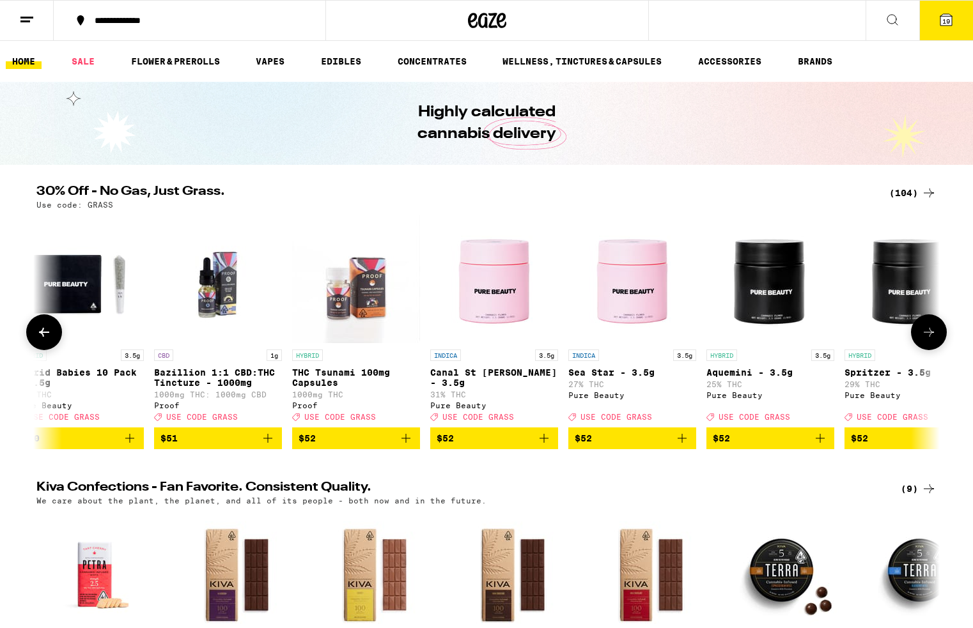
click at [923, 340] on icon at bounding box center [928, 332] width 15 height 15
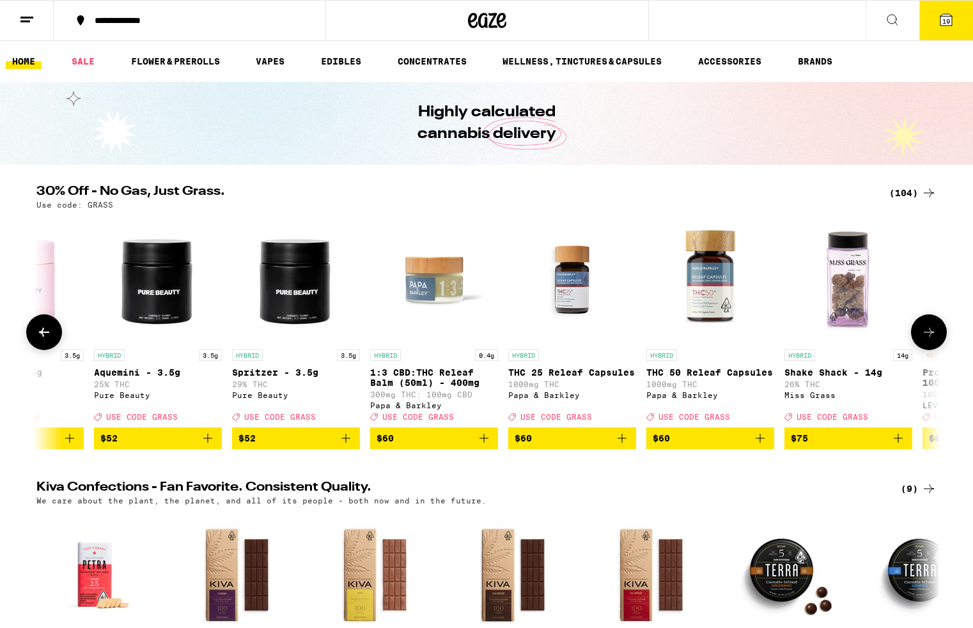
scroll to position [0, 12931]
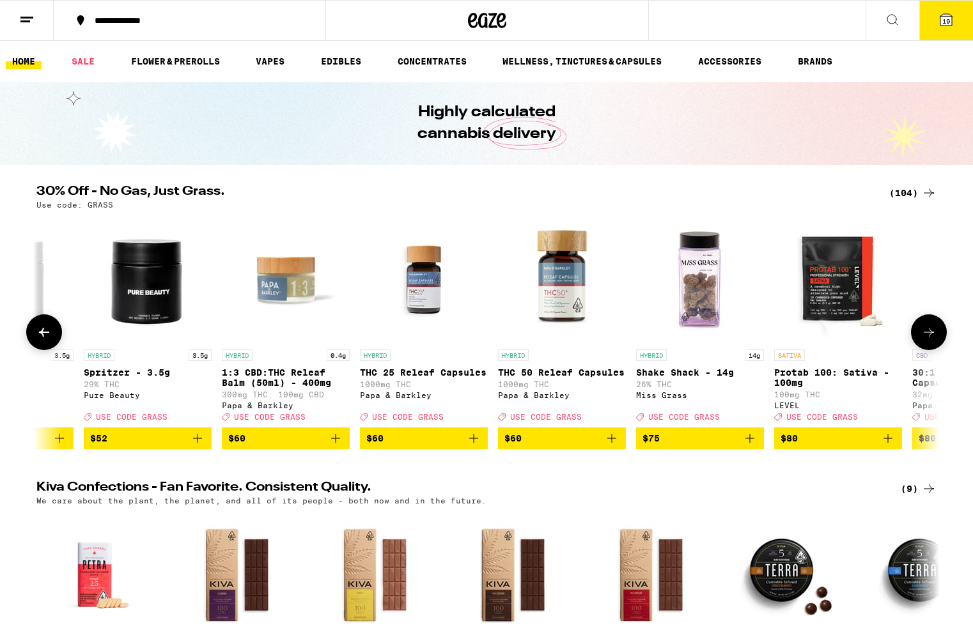
click at [923, 340] on icon at bounding box center [928, 332] width 15 height 15
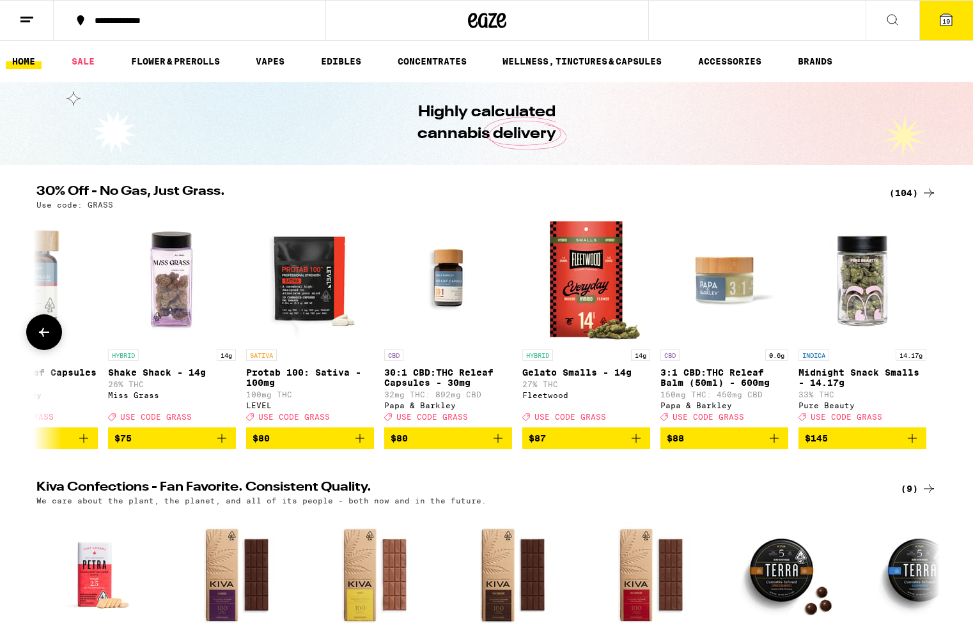
click at [923, 345] on div at bounding box center [929, 332] width 36 height 36
click at [938, 25] on icon at bounding box center [945, 19] width 15 height 15
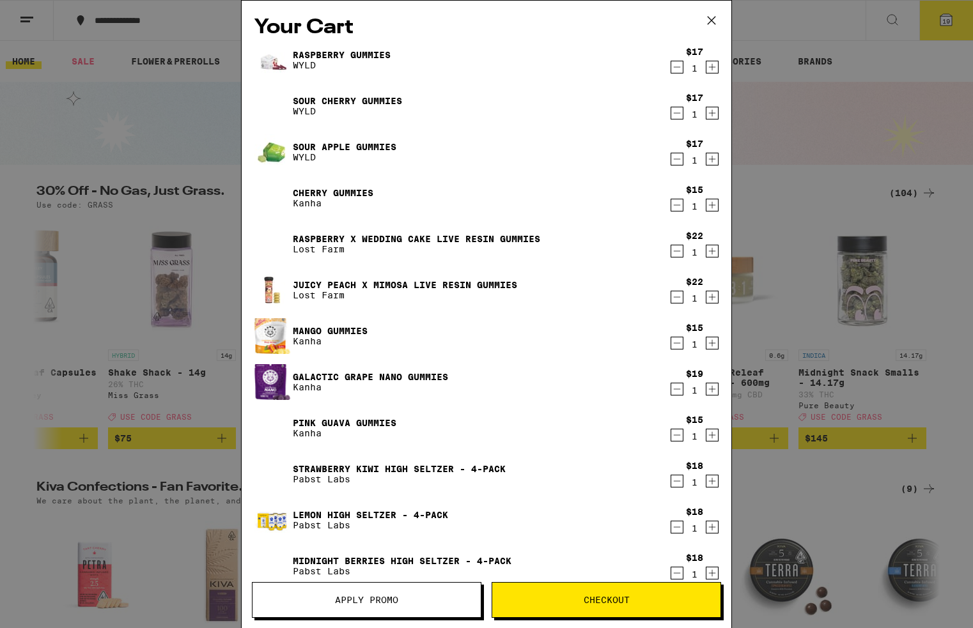
click at [678, 72] on icon "Decrement" at bounding box center [677, 66] width 12 height 15
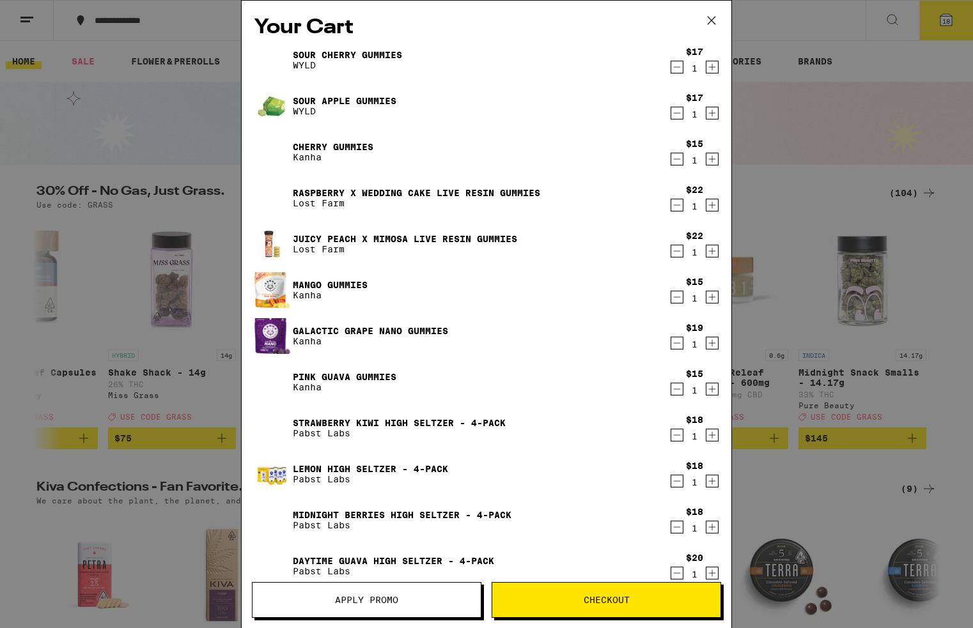
click at [678, 71] on icon "Decrement" at bounding box center [677, 66] width 12 height 15
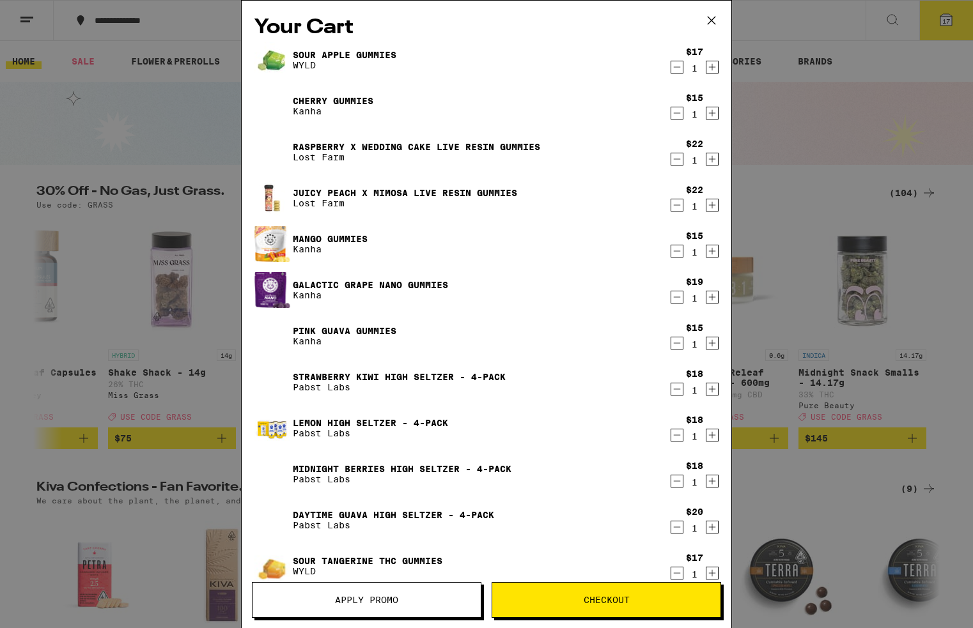
click at [678, 71] on icon "Decrement" at bounding box center [677, 66] width 12 height 15
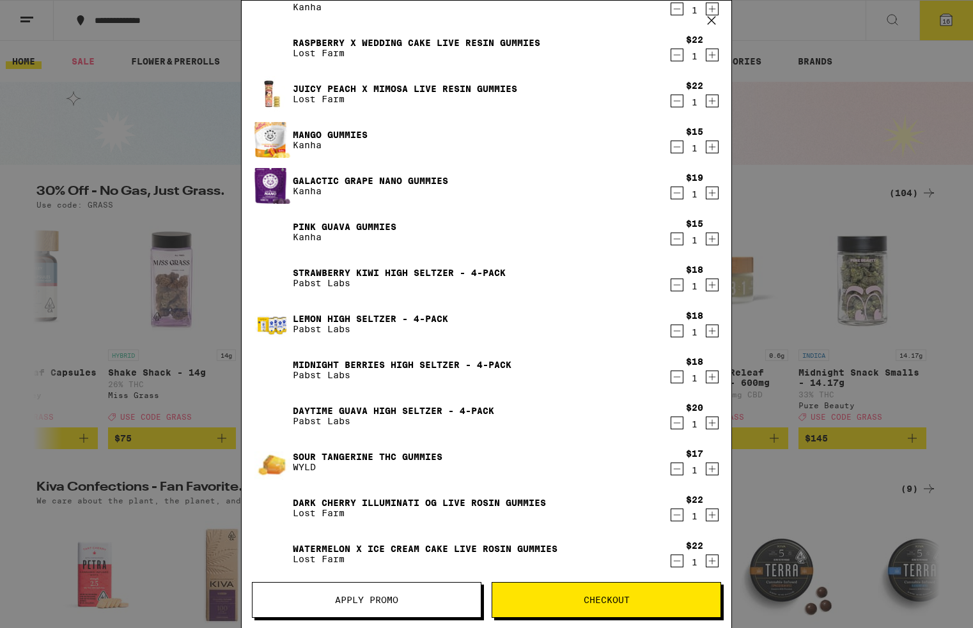
scroll to position [63, 0]
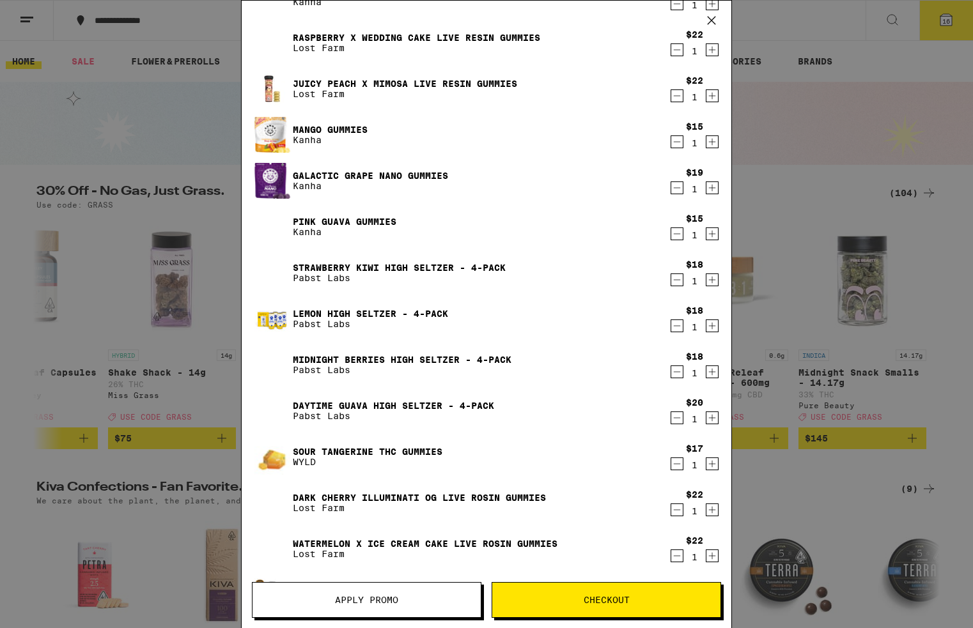
click at [674, 464] on icon "Decrement" at bounding box center [677, 464] width 7 height 0
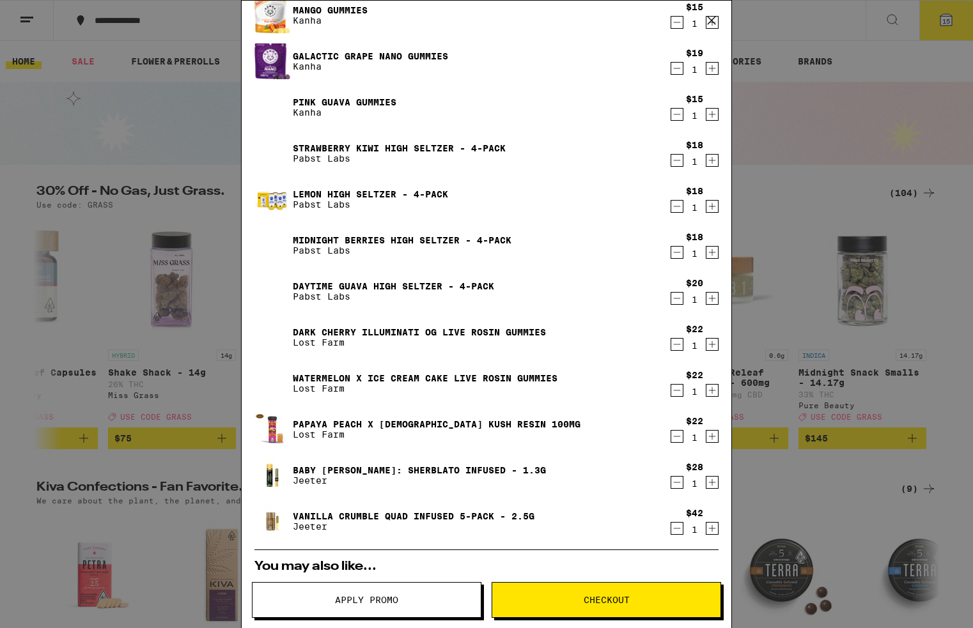
scroll to position [188, 0]
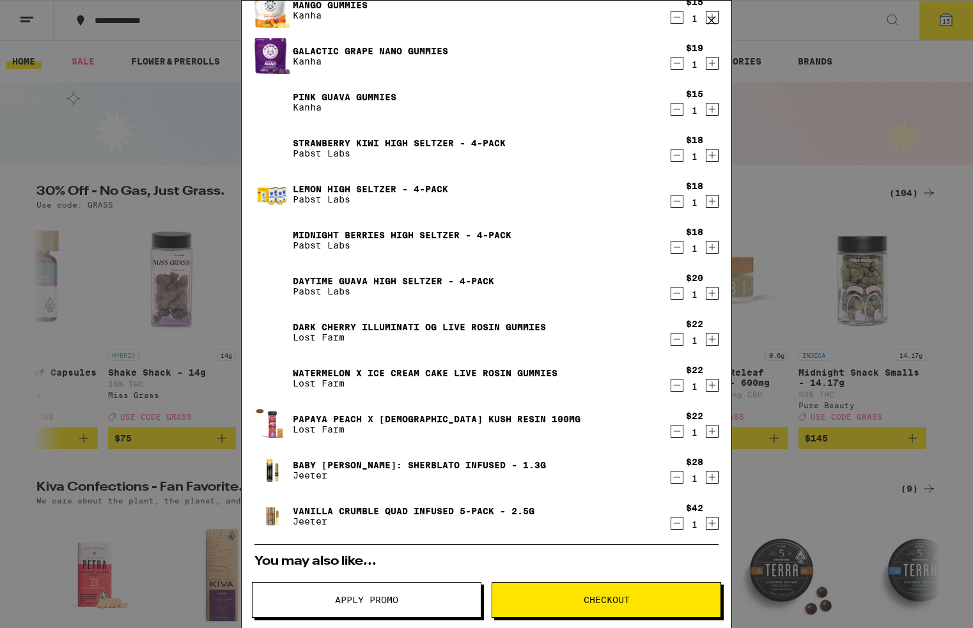
click at [445, 605] on button "Apply Promo" at bounding box center [366, 600] width 229 height 36
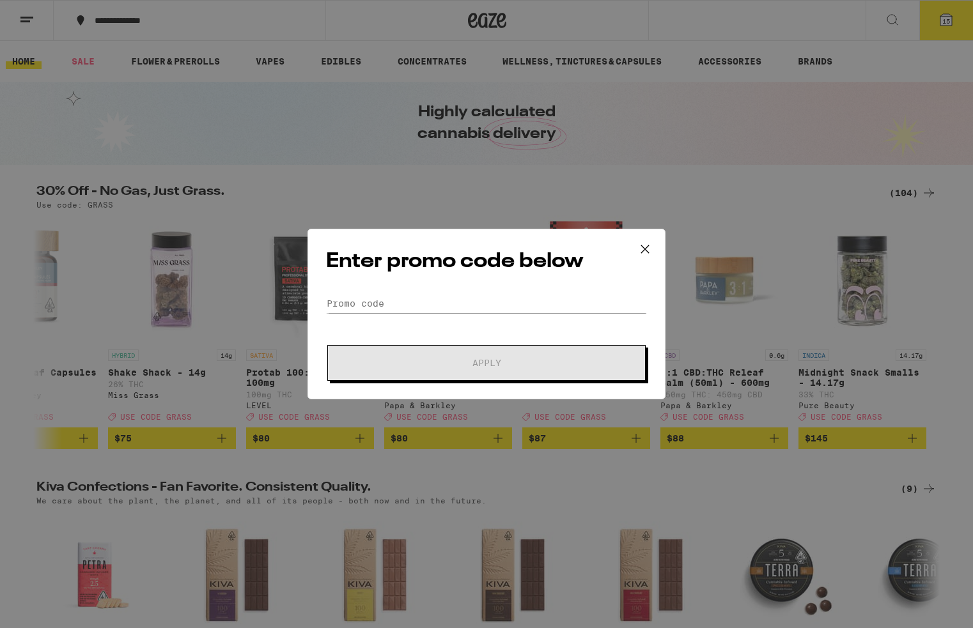
click at [486, 313] on form "Promo Code Apply" at bounding box center [486, 337] width 321 height 87
click at [486, 306] on input "Promo Code" at bounding box center [486, 303] width 321 height 19
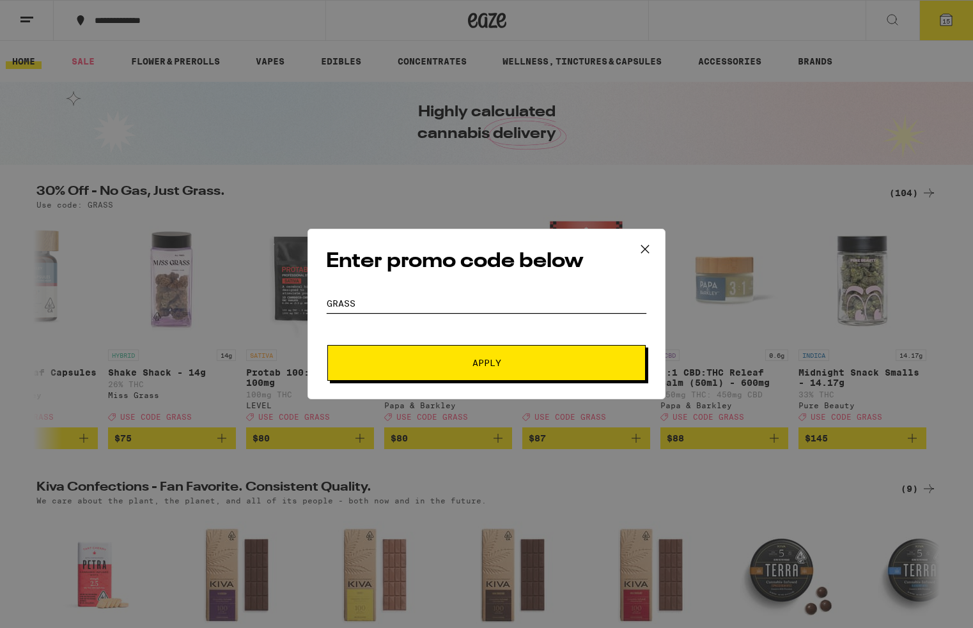
type input "grass"
click at [493, 360] on span "Apply" at bounding box center [486, 363] width 29 height 9
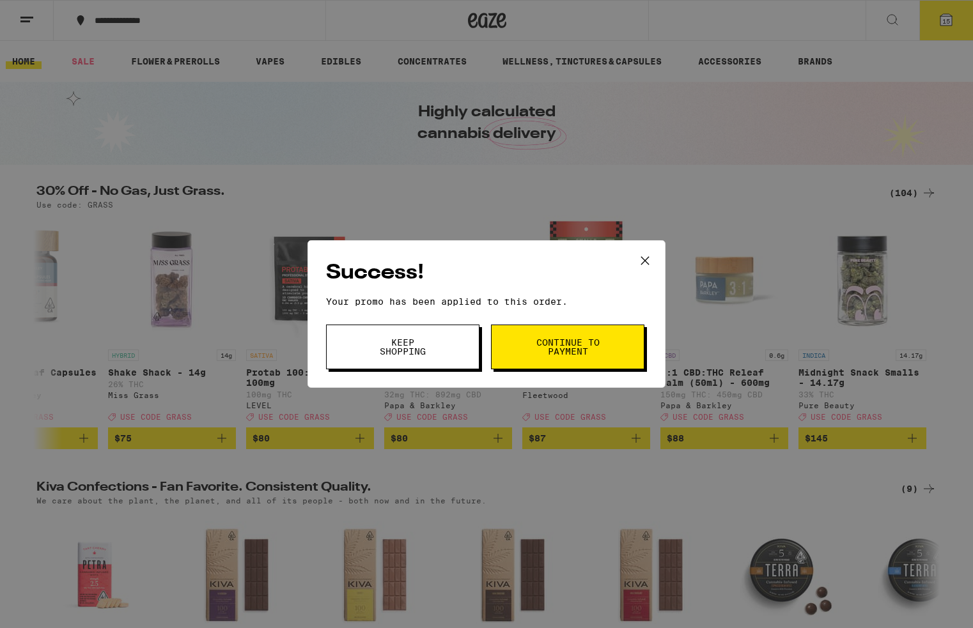
click at [430, 355] on span "Keep Shopping" at bounding box center [402, 347] width 65 height 18
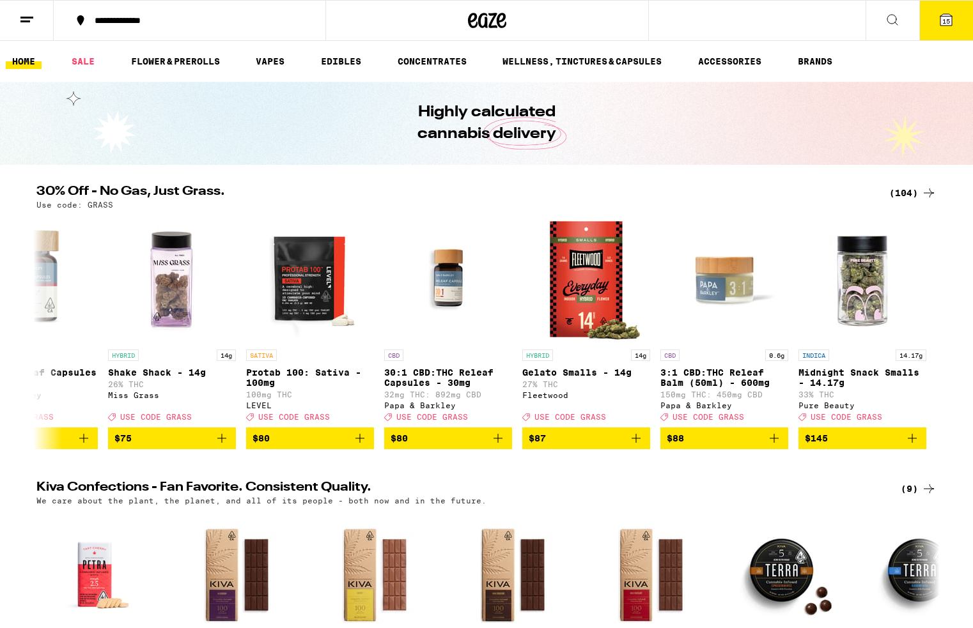
click at [940, 20] on icon at bounding box center [945, 19] width 15 height 15
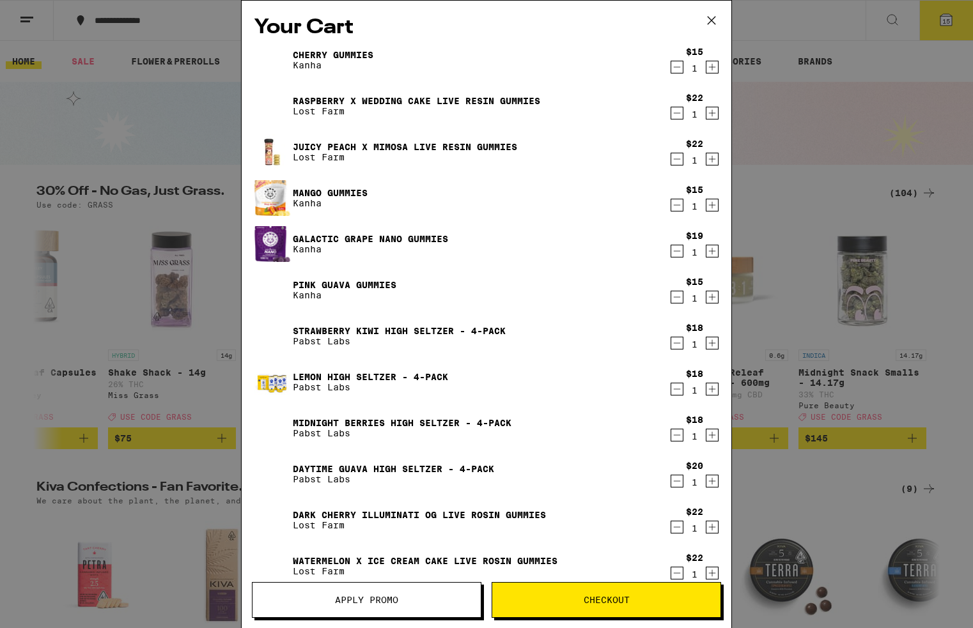
click at [674, 65] on icon "Decrement" at bounding box center [677, 66] width 12 height 15
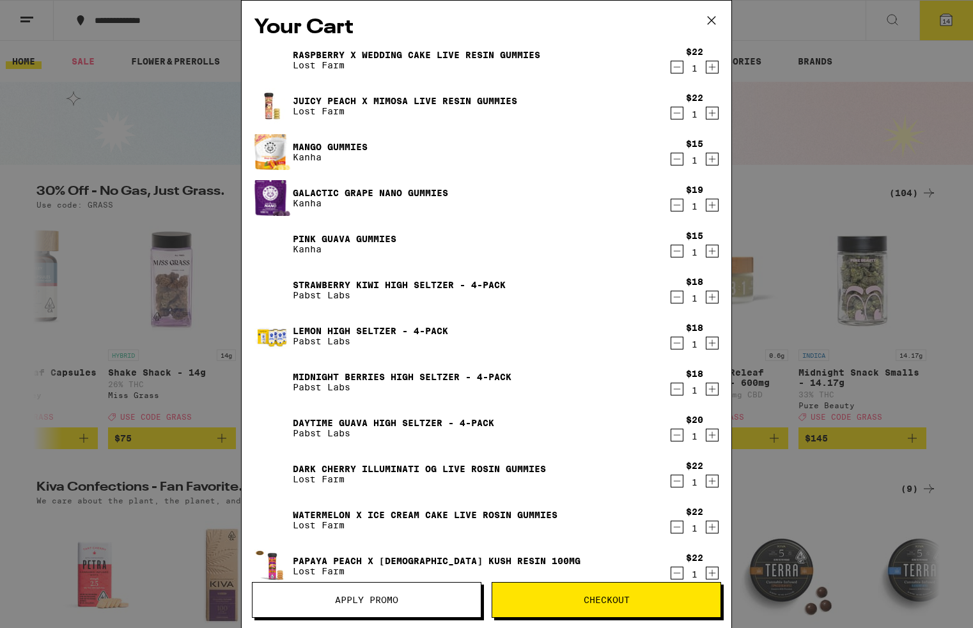
click at [674, 158] on icon "Decrement" at bounding box center [677, 158] width 12 height 15
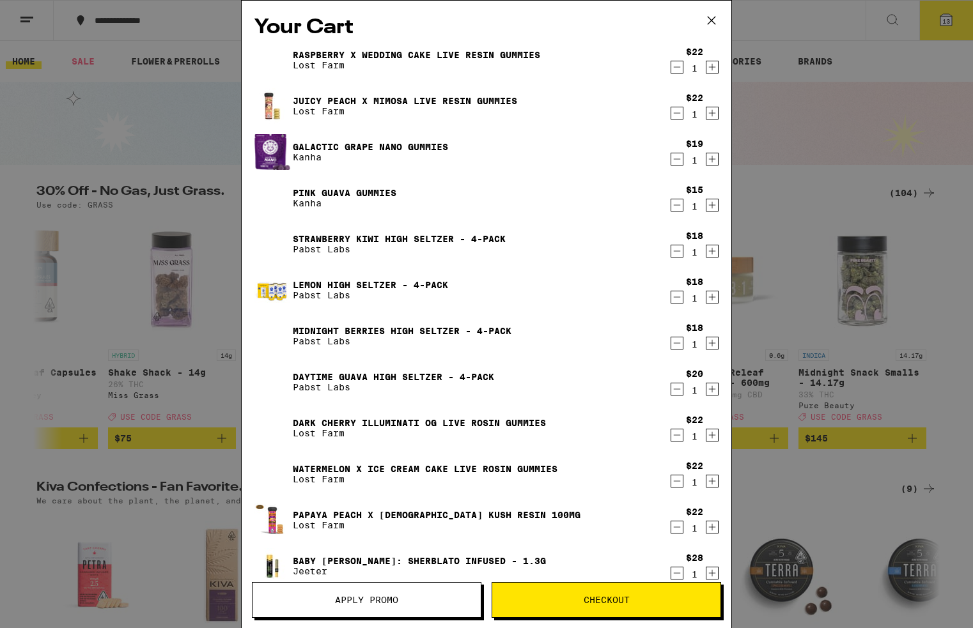
click at [674, 203] on icon "Decrement" at bounding box center [677, 205] width 12 height 15
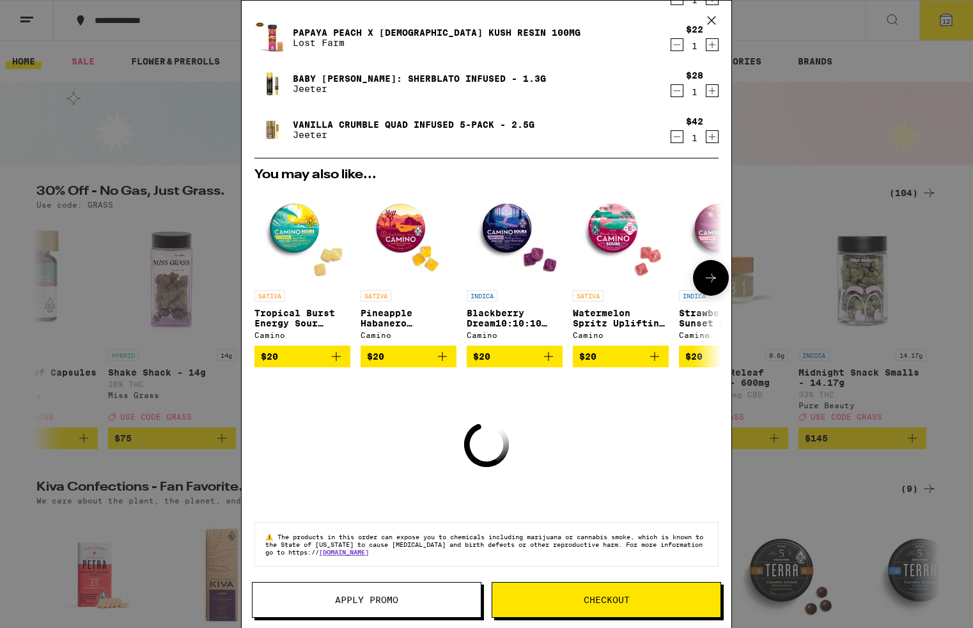
scroll to position [428, 0]
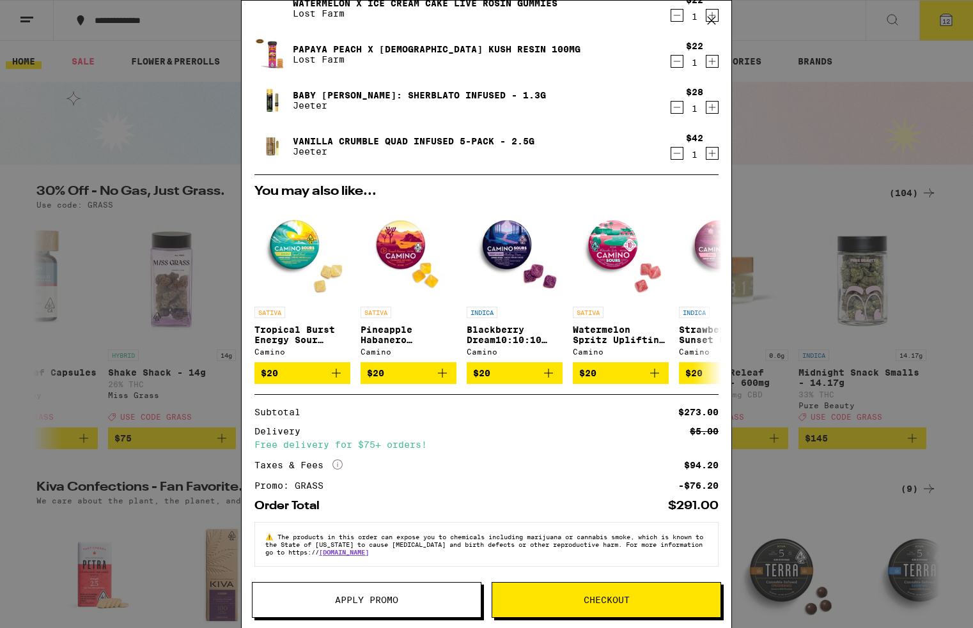
click at [651, 598] on span "Checkout" at bounding box center [606, 600] width 228 height 9
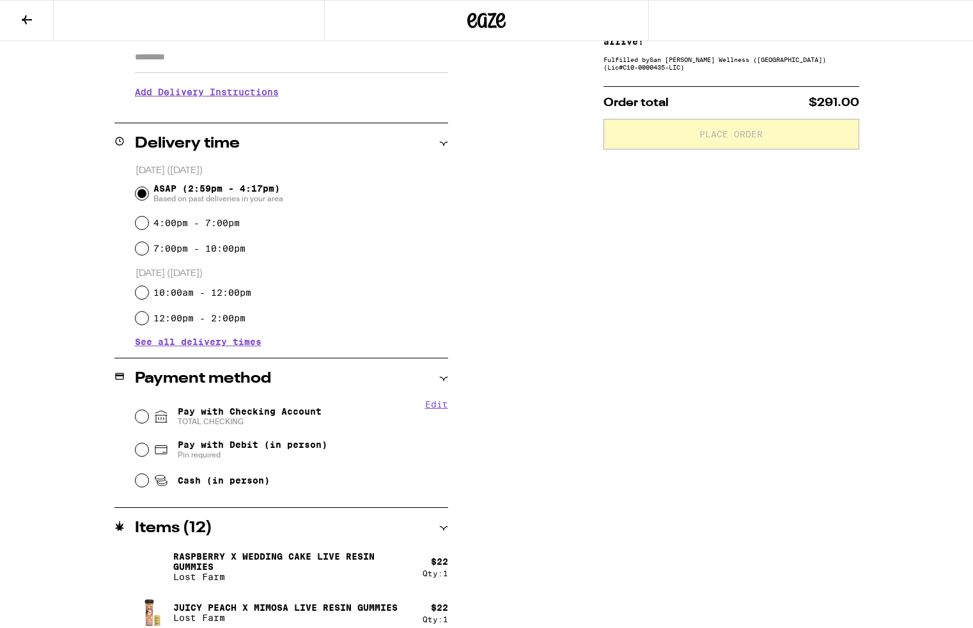
scroll to position [242, 0]
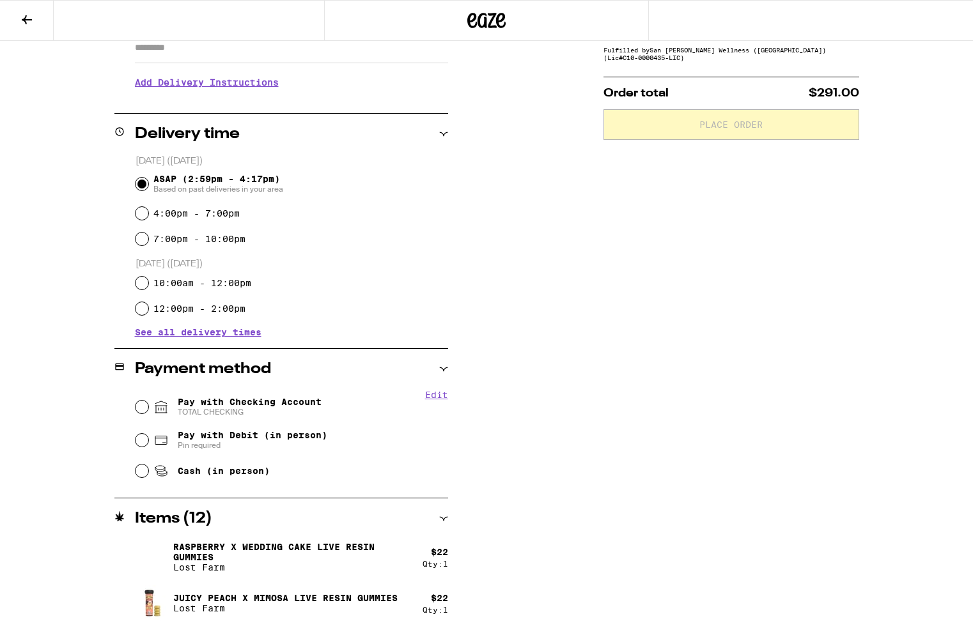
click at [314, 405] on span "Pay with Checking Account TOTAL CHECKING" at bounding box center [250, 407] width 144 height 20
click at [148, 405] on input "Pay with Checking Account TOTAL CHECKING" at bounding box center [142, 407] width 13 height 13
radio input "true"
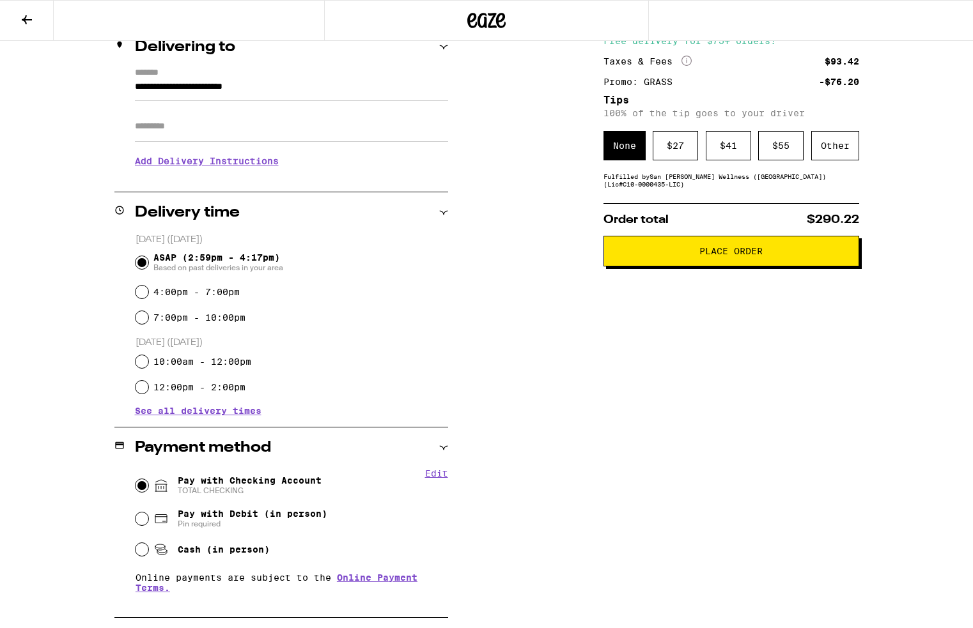
scroll to position [148, 0]
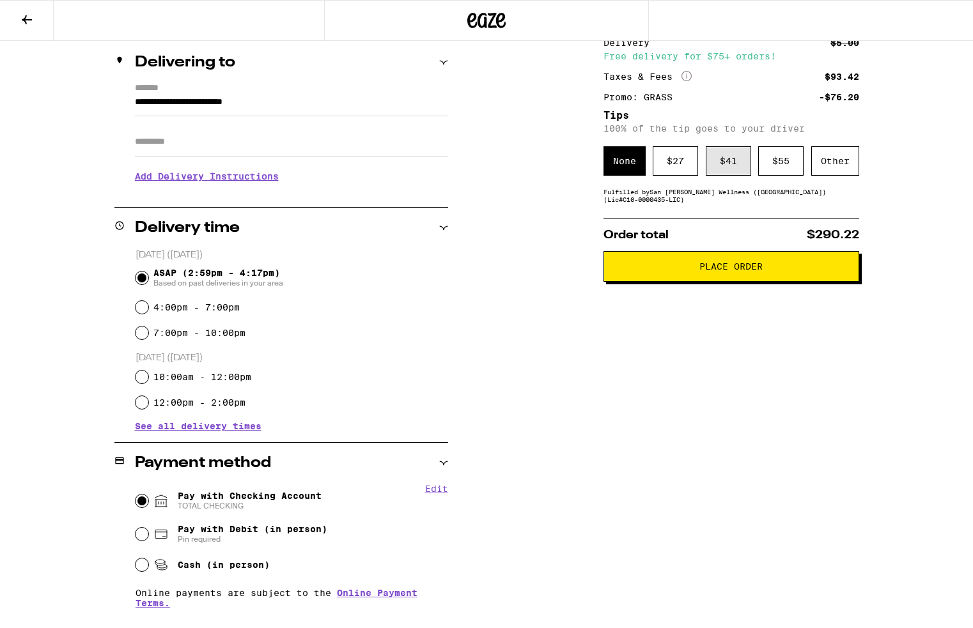
click at [745, 171] on div "$ 41" at bounding box center [728, 160] width 45 height 29
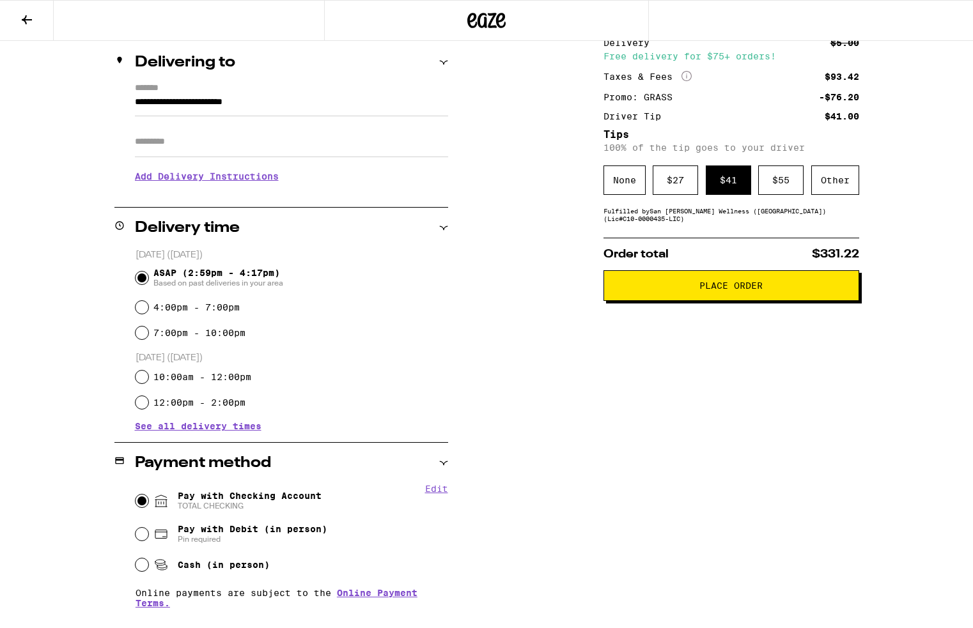
click at [764, 284] on button "Place Order" at bounding box center [731, 285] width 256 height 31
